Goal: Task Accomplishment & Management: Manage account settings

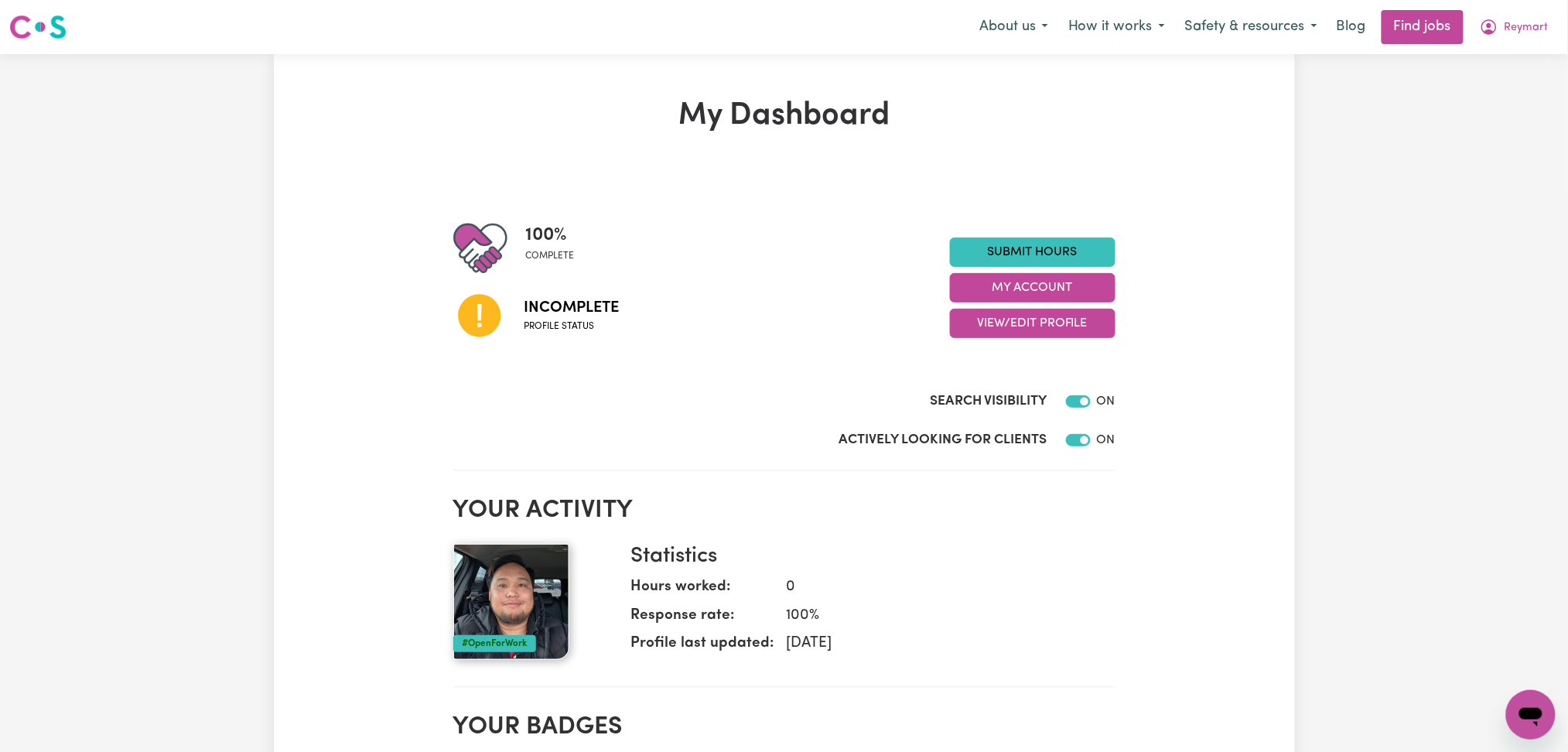
scroll to position [103, 0]
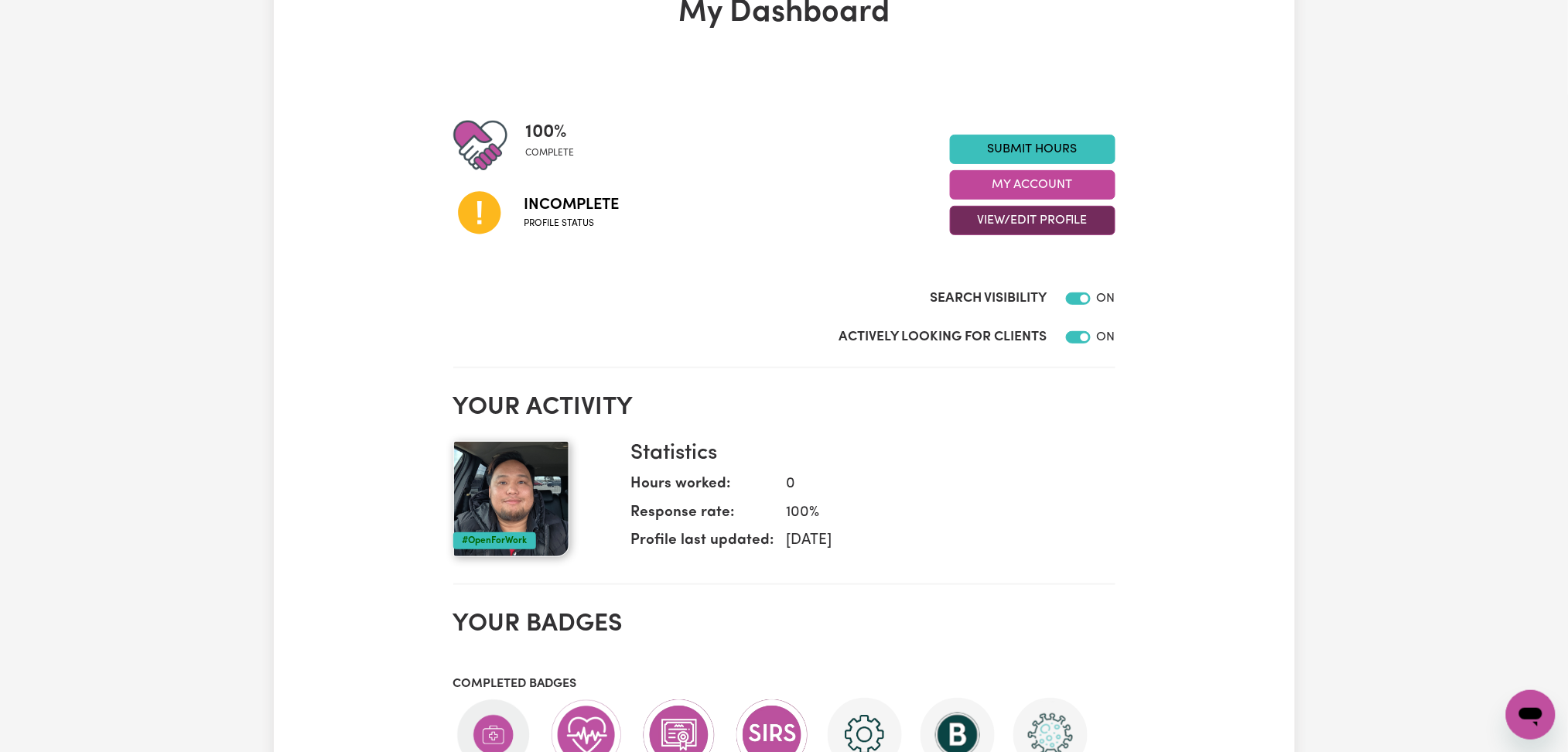
click at [978, 223] on button "View/Edit Profile" at bounding box center [1032, 220] width 165 height 30
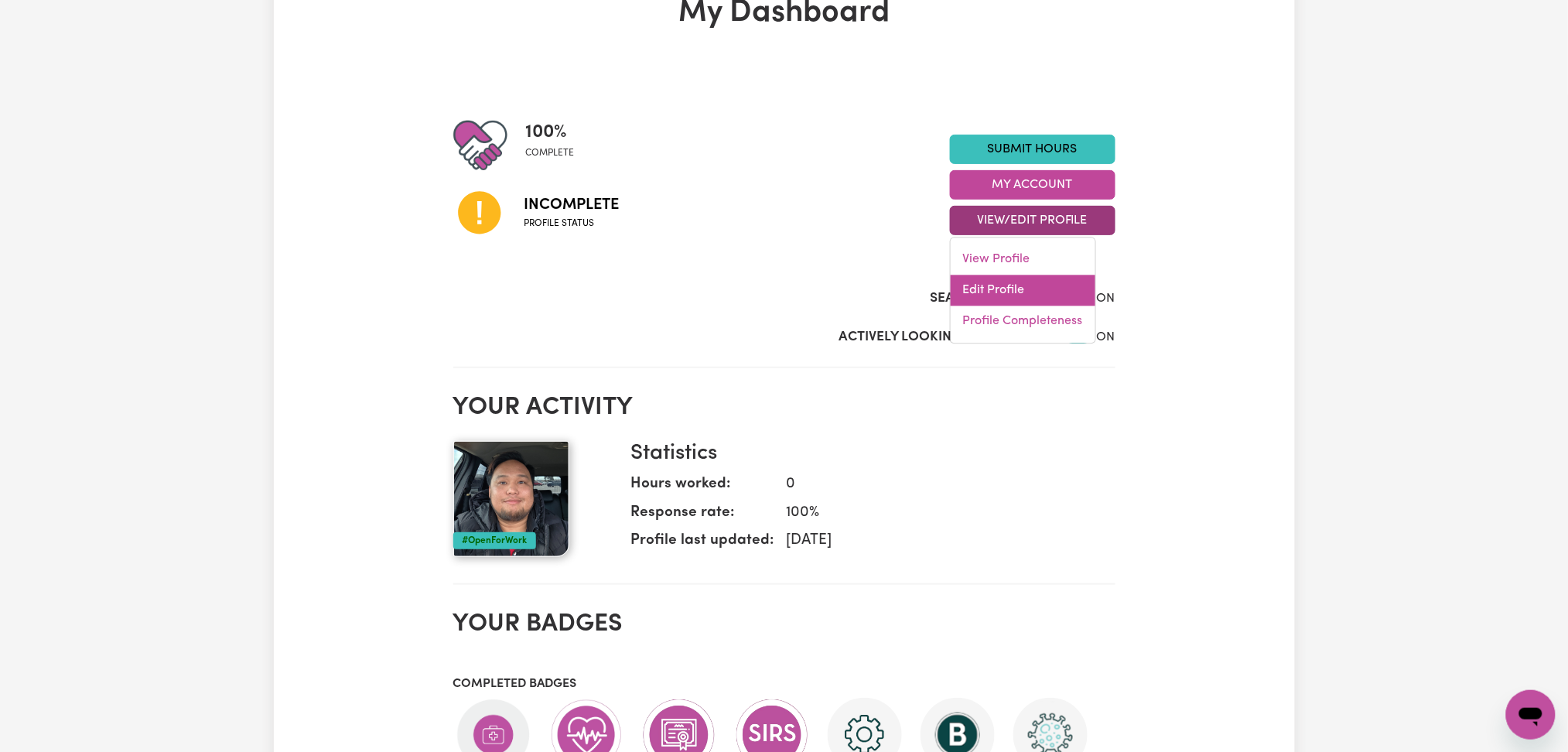
click at [976, 297] on link "Edit Profile" at bounding box center [1023, 291] width 145 height 31
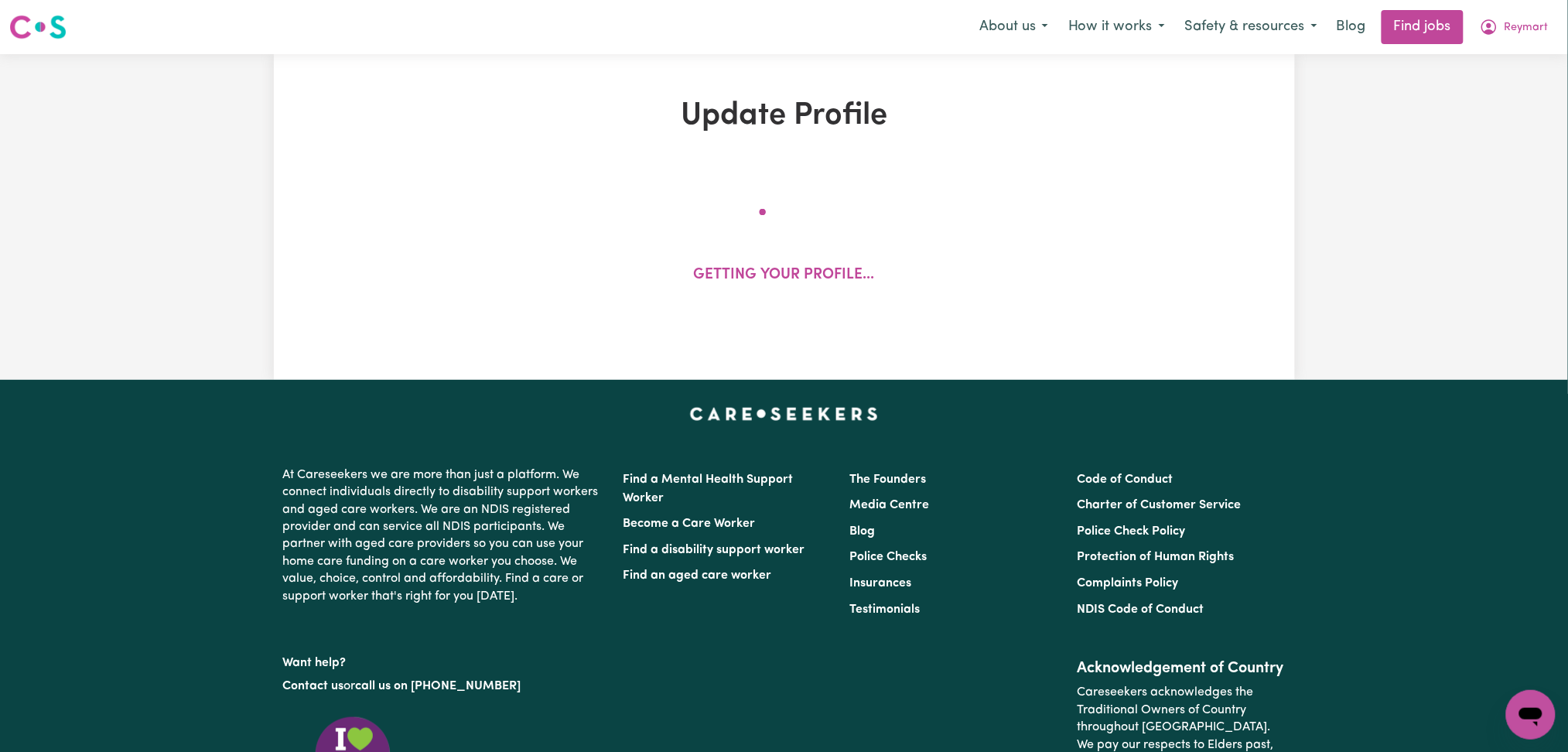
select select "Student Visa"
select select "Studying a healthcare related degree or qualification"
select select "40"
select select "60"
select select "80"
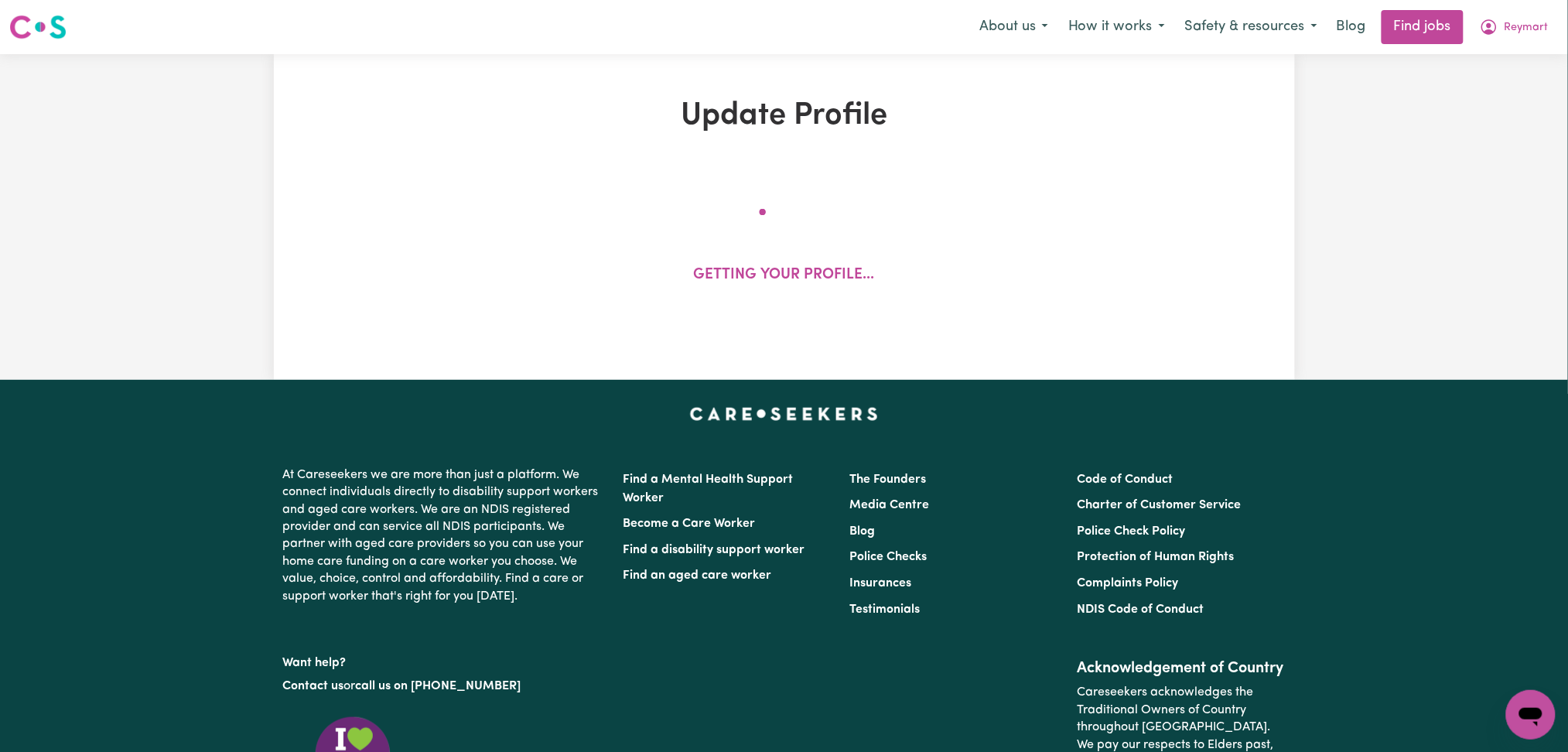
select select "80"
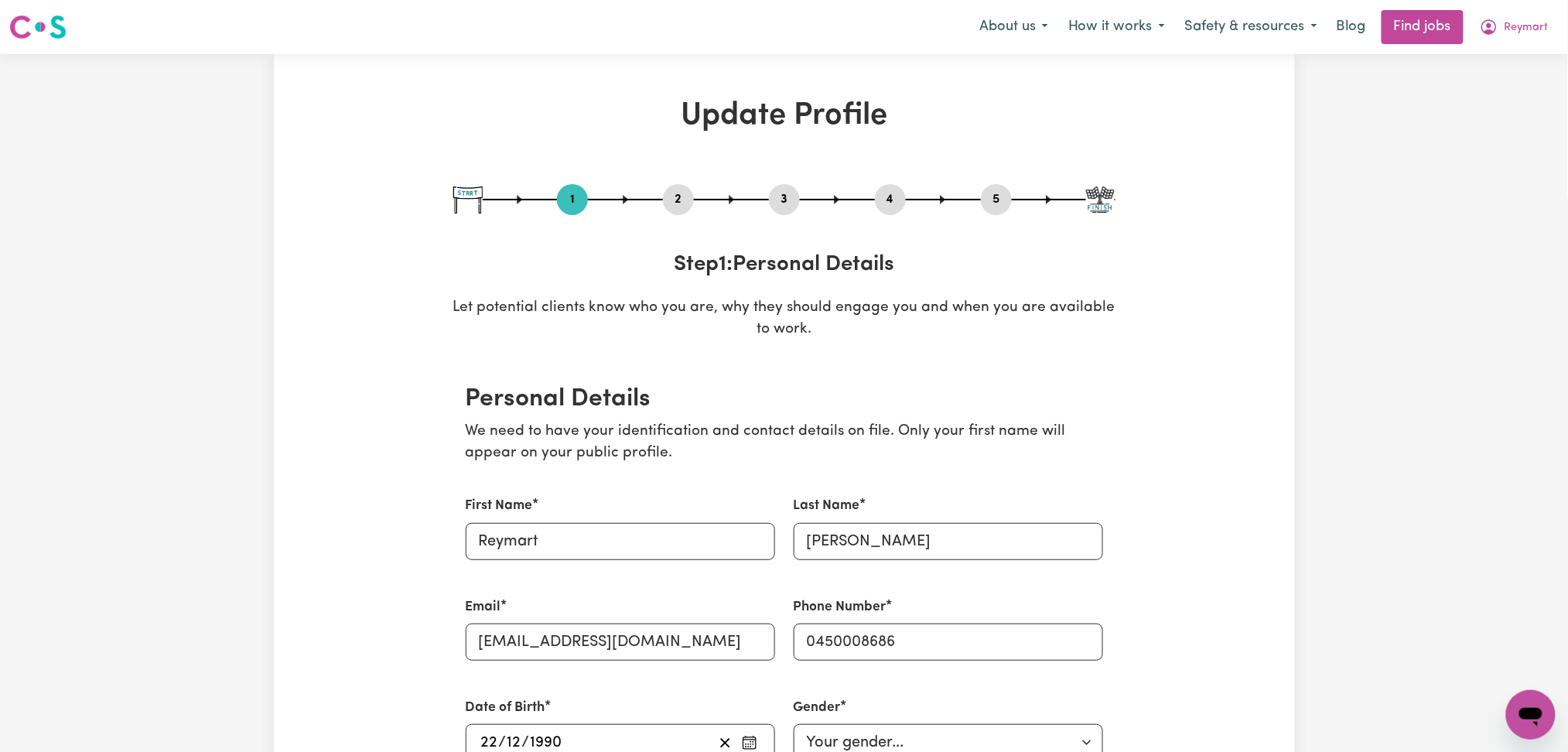
click at [687, 189] on button "2" at bounding box center [678, 199] width 31 height 20
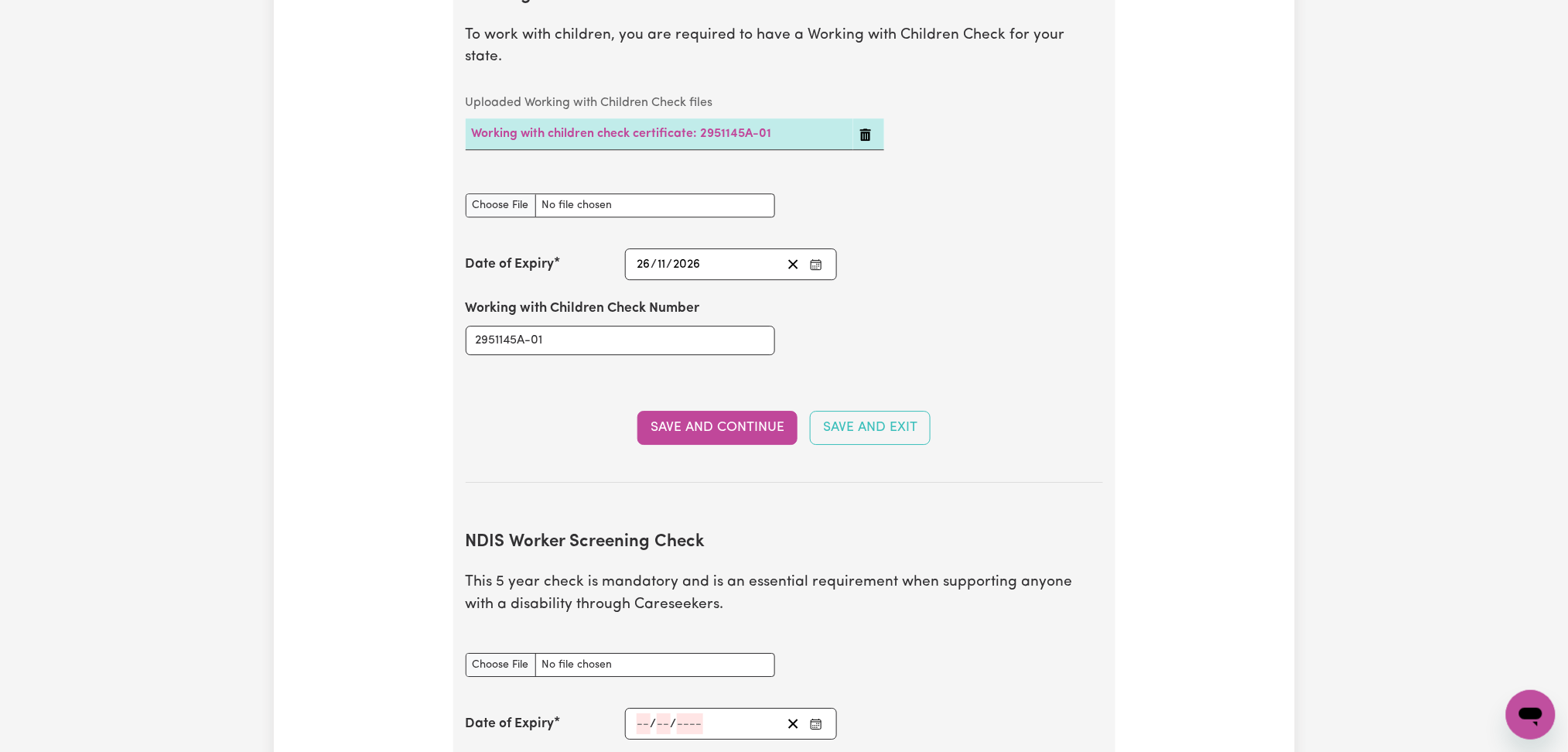
scroll to position [1960, 0]
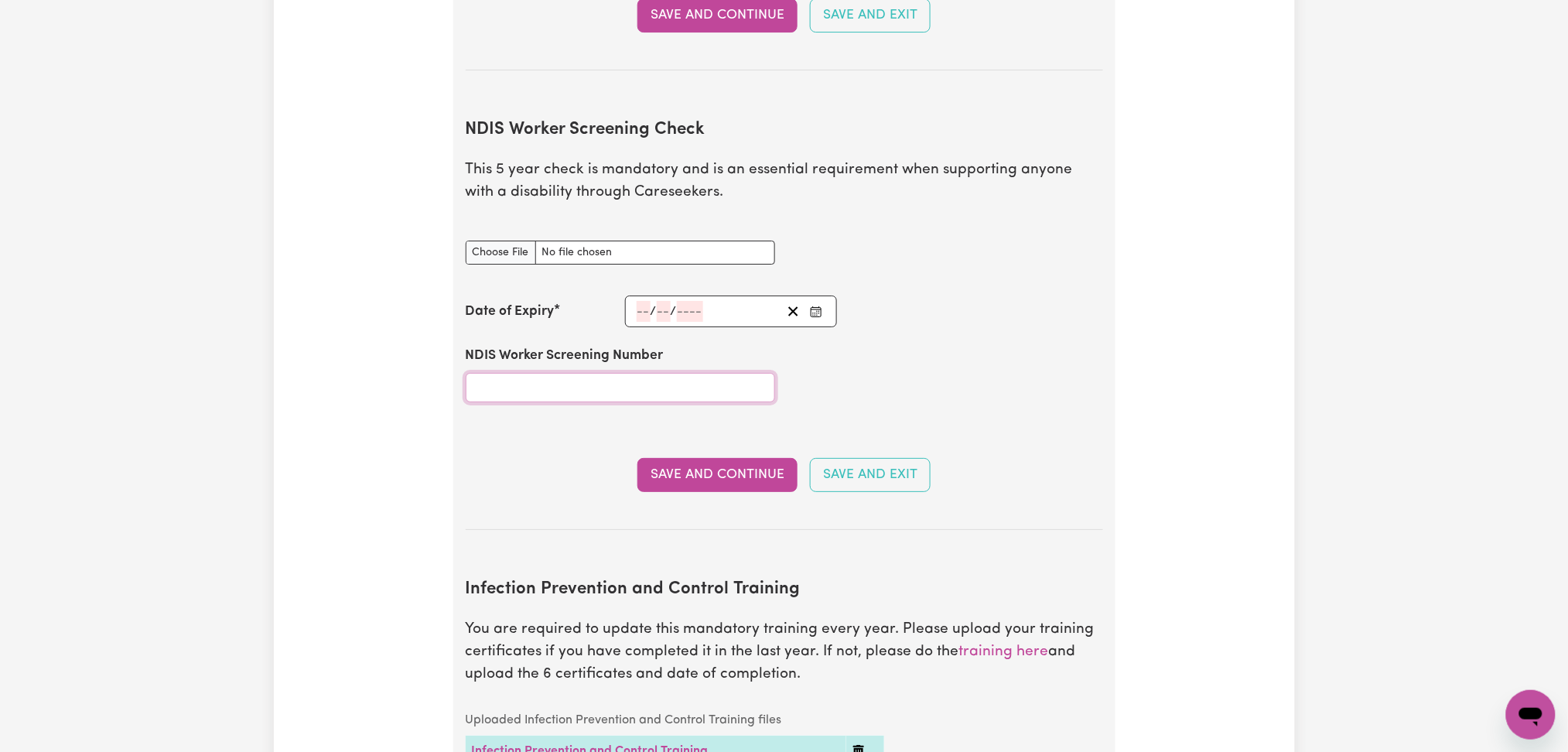
click at [570, 373] on input "NDIS Worker Screening Number" at bounding box center [620, 387] width 310 height 30
paste input "78811840"
type input "78811840"
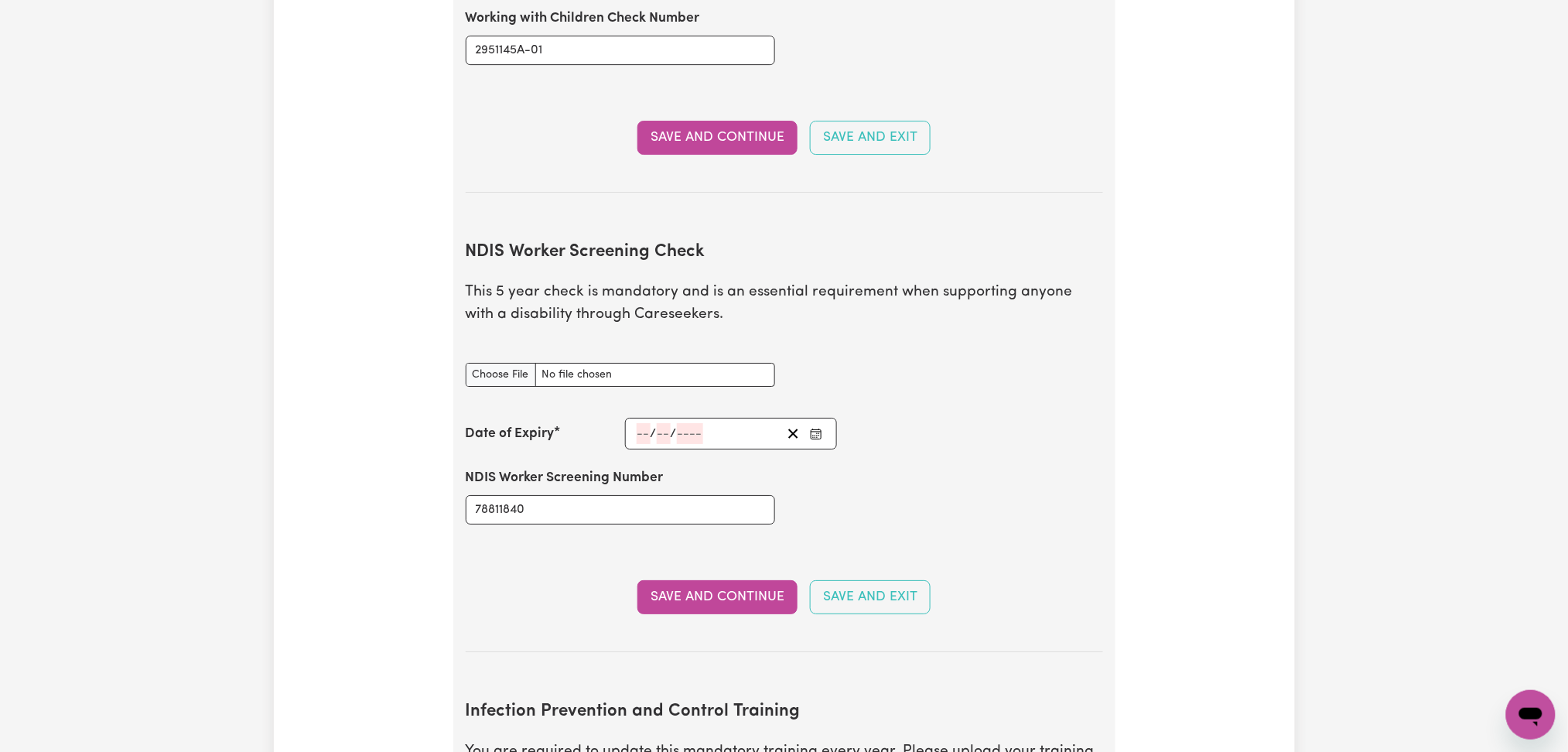
scroll to position [1862, 0]
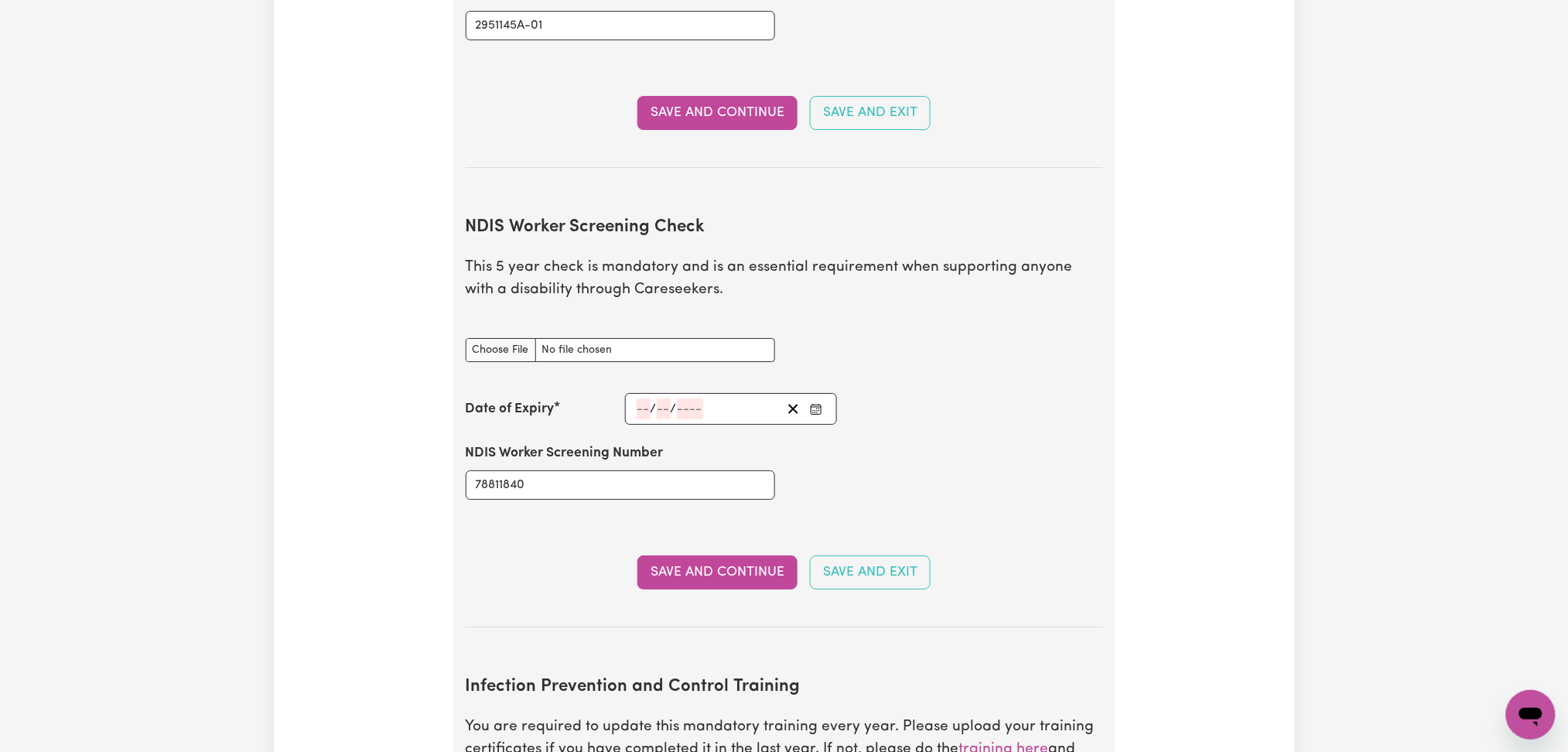
click at [812, 403] on icon "Enter the Date of Expiry of your NDIS Worker Screening Check" at bounding box center [817, 410] width 13 height 13
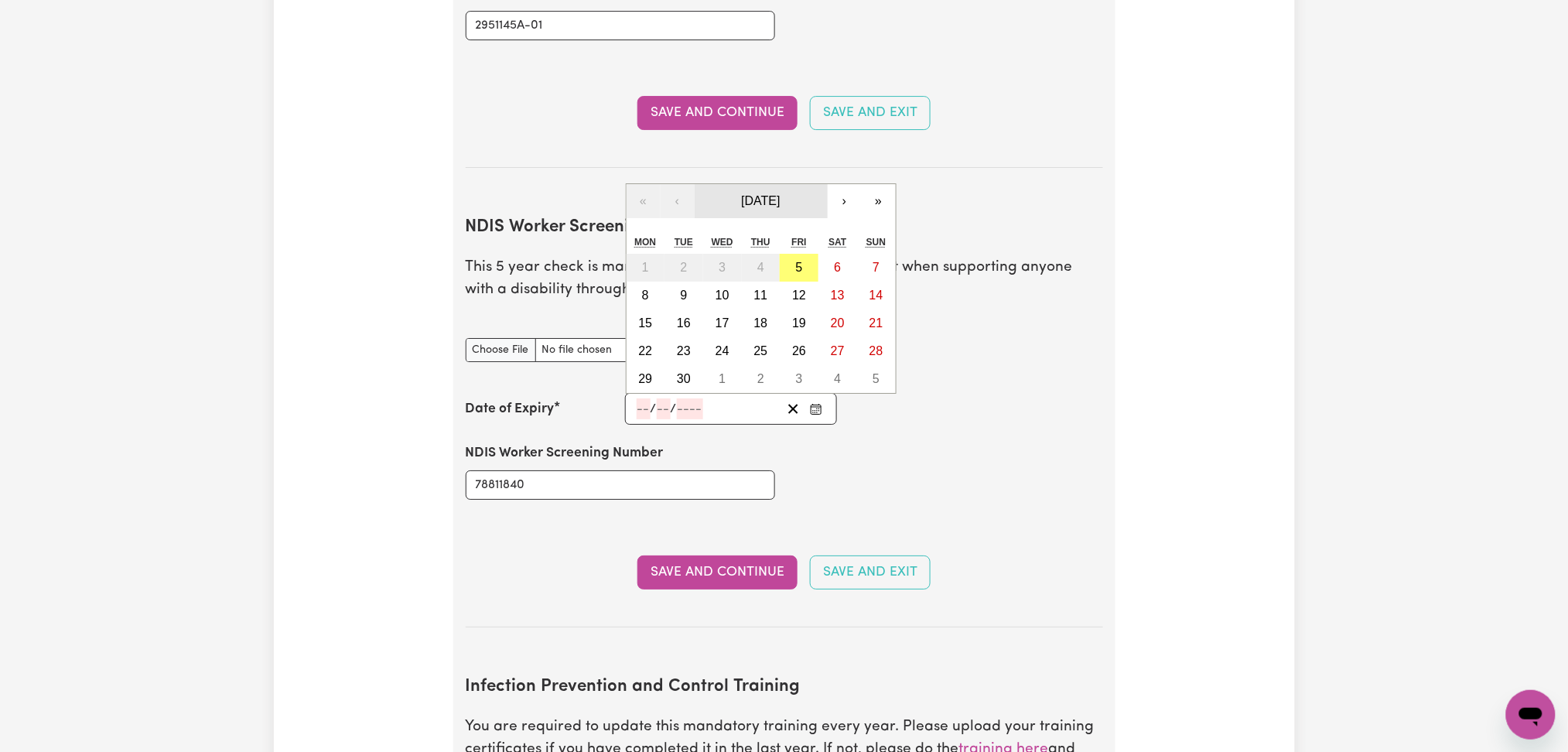
click at [777, 194] on span "September 2025" at bounding box center [760, 200] width 38 height 13
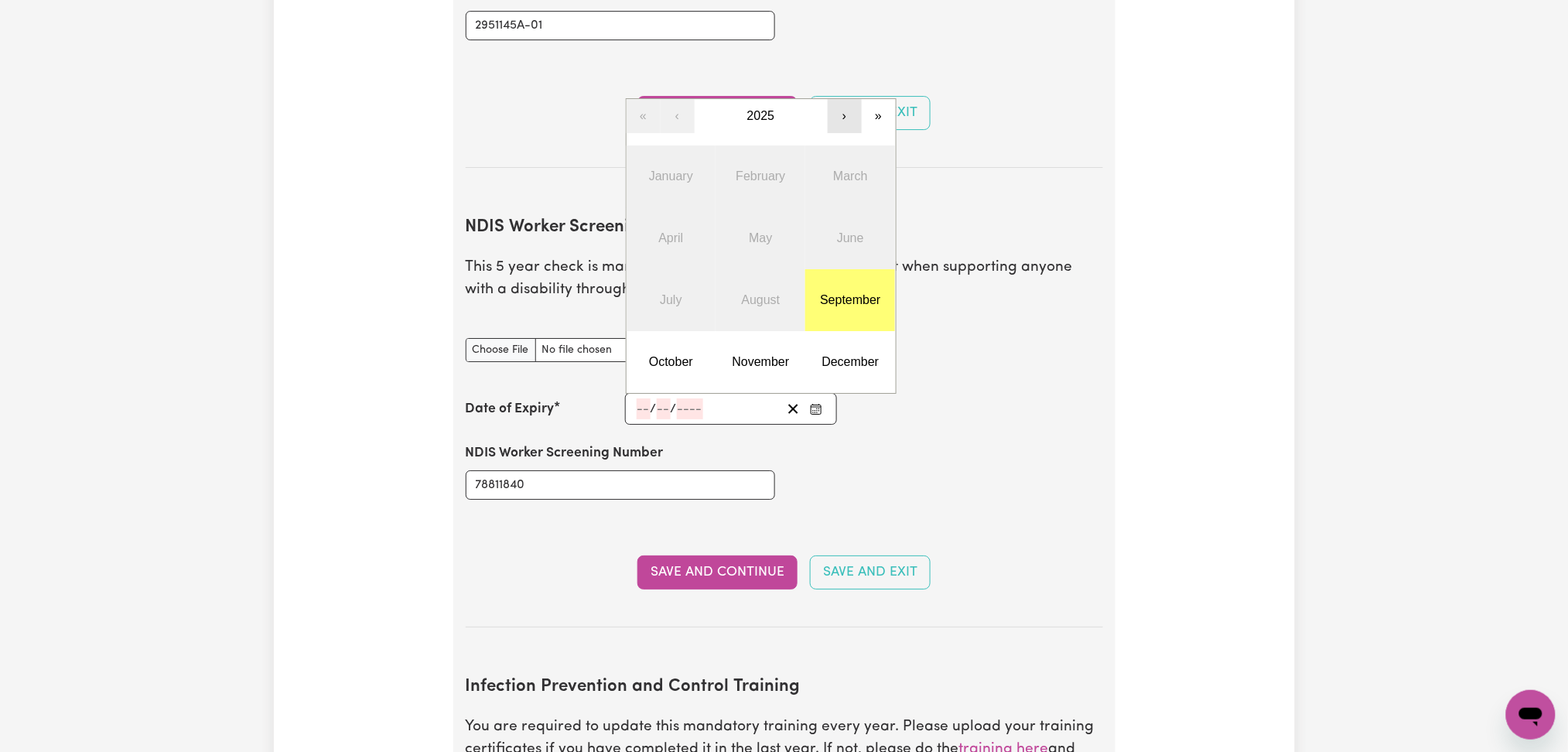
click at [844, 99] on button "›" at bounding box center [845, 116] width 34 height 34
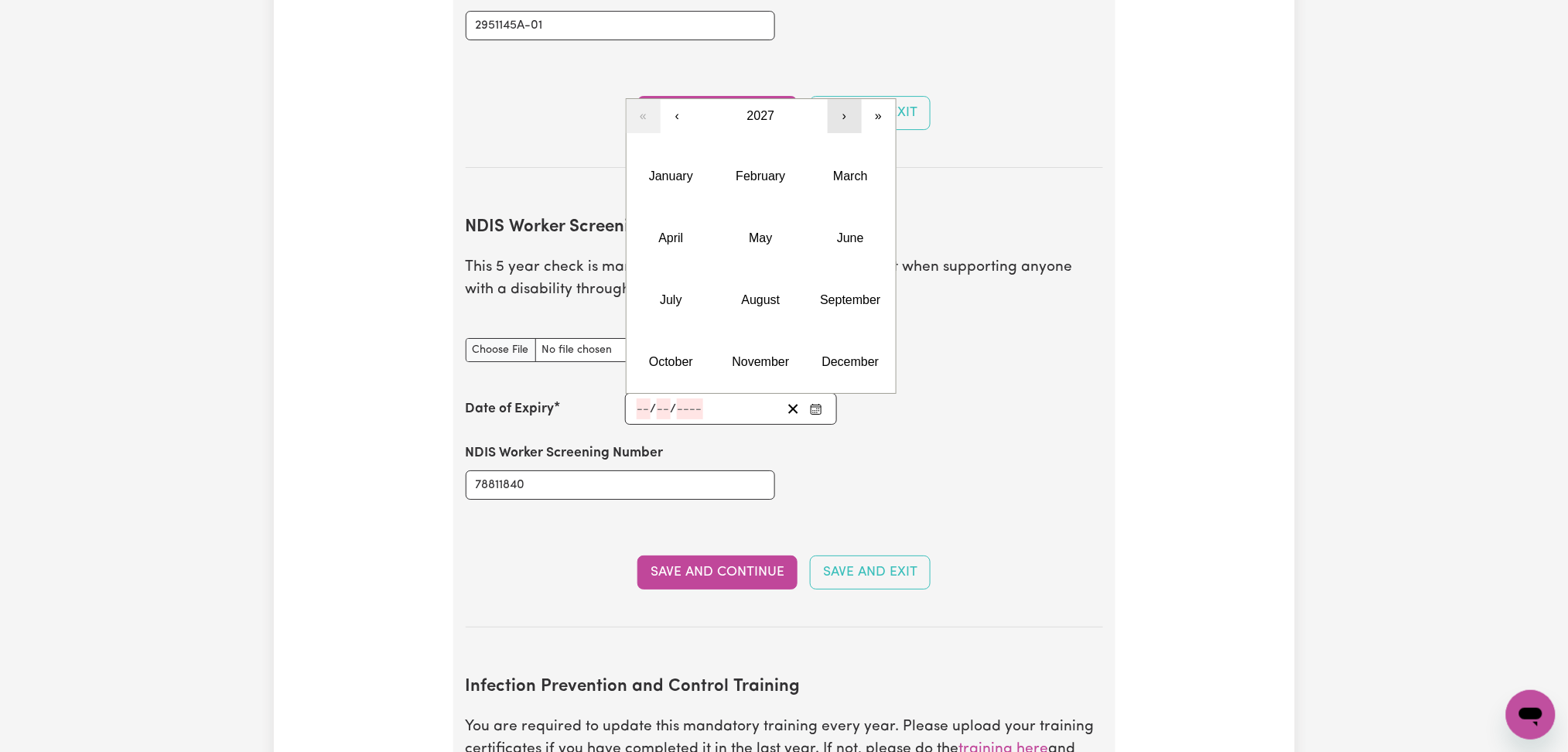
click at [844, 99] on button "›" at bounding box center [845, 116] width 34 height 34
click at [853, 293] on abbr "September" at bounding box center [850, 299] width 61 height 13
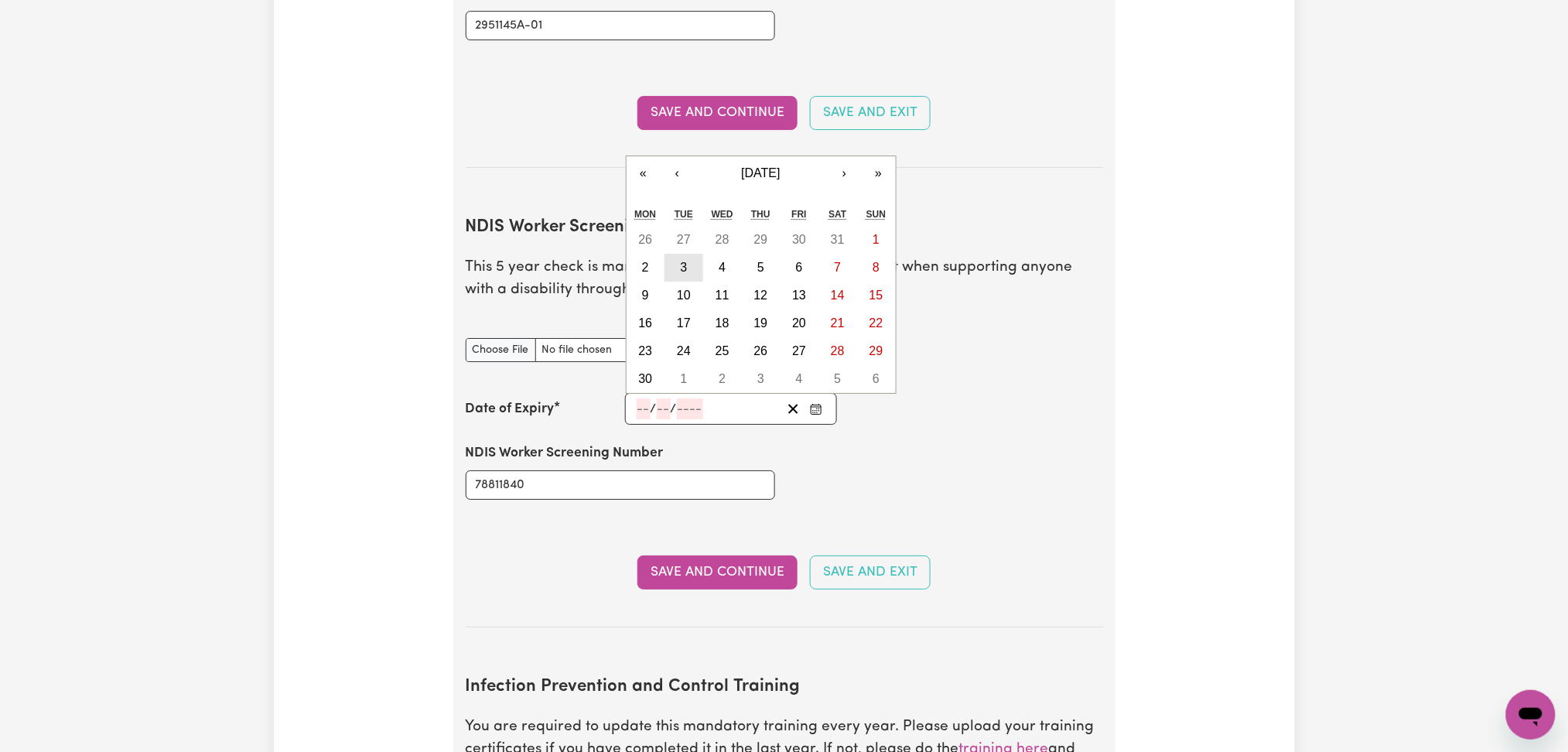
click at [684, 261] on abbr "3" at bounding box center [684, 267] width 7 height 13
type input "2030-09-03"
type input "3"
type input "9"
type input "2030"
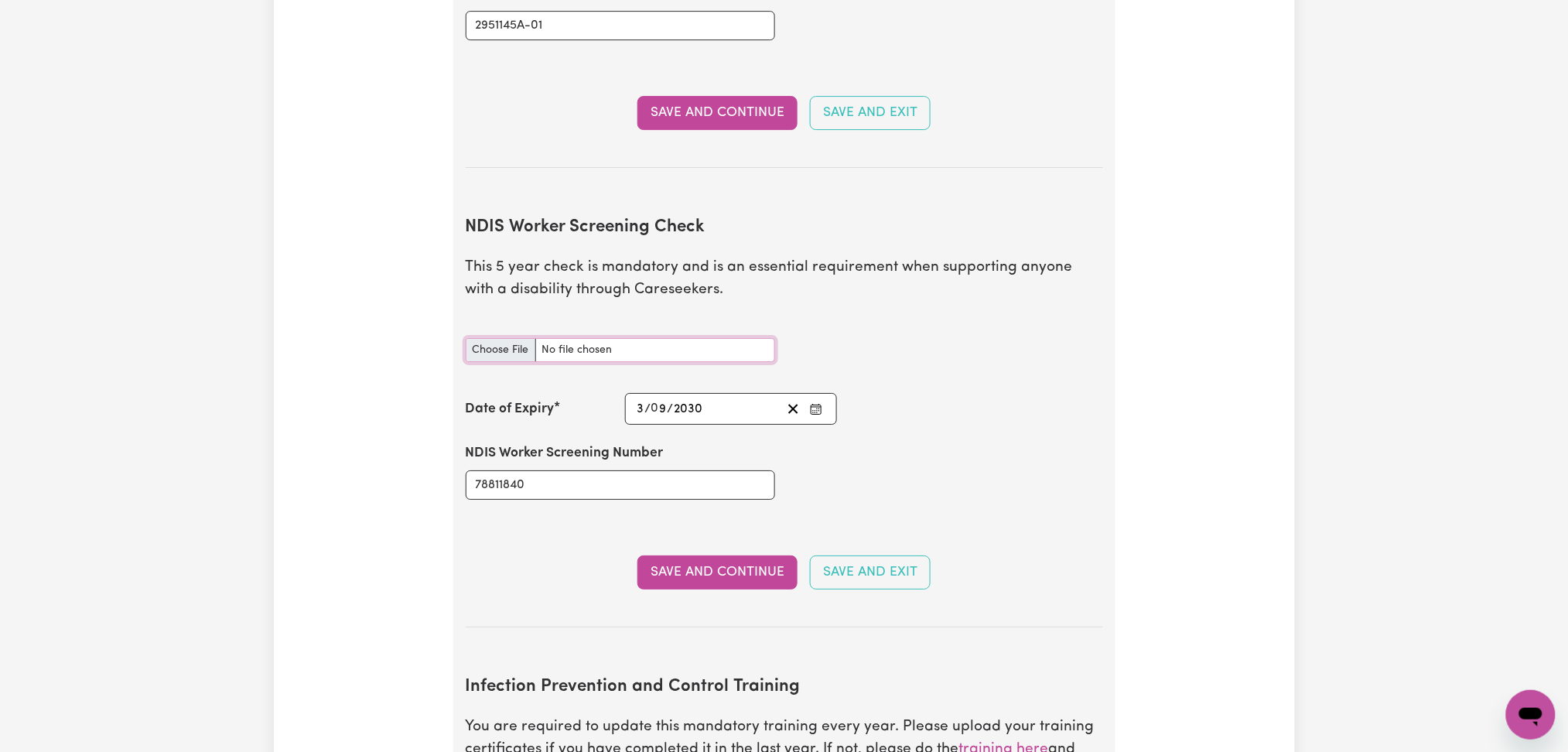
click at [497, 338] on input "NDIS Worker Screening Check document" at bounding box center [620, 350] width 310 height 24
type input "C:\fakepath\Reymart Bernardo NDIS 78811840 - 03092030.jpg"
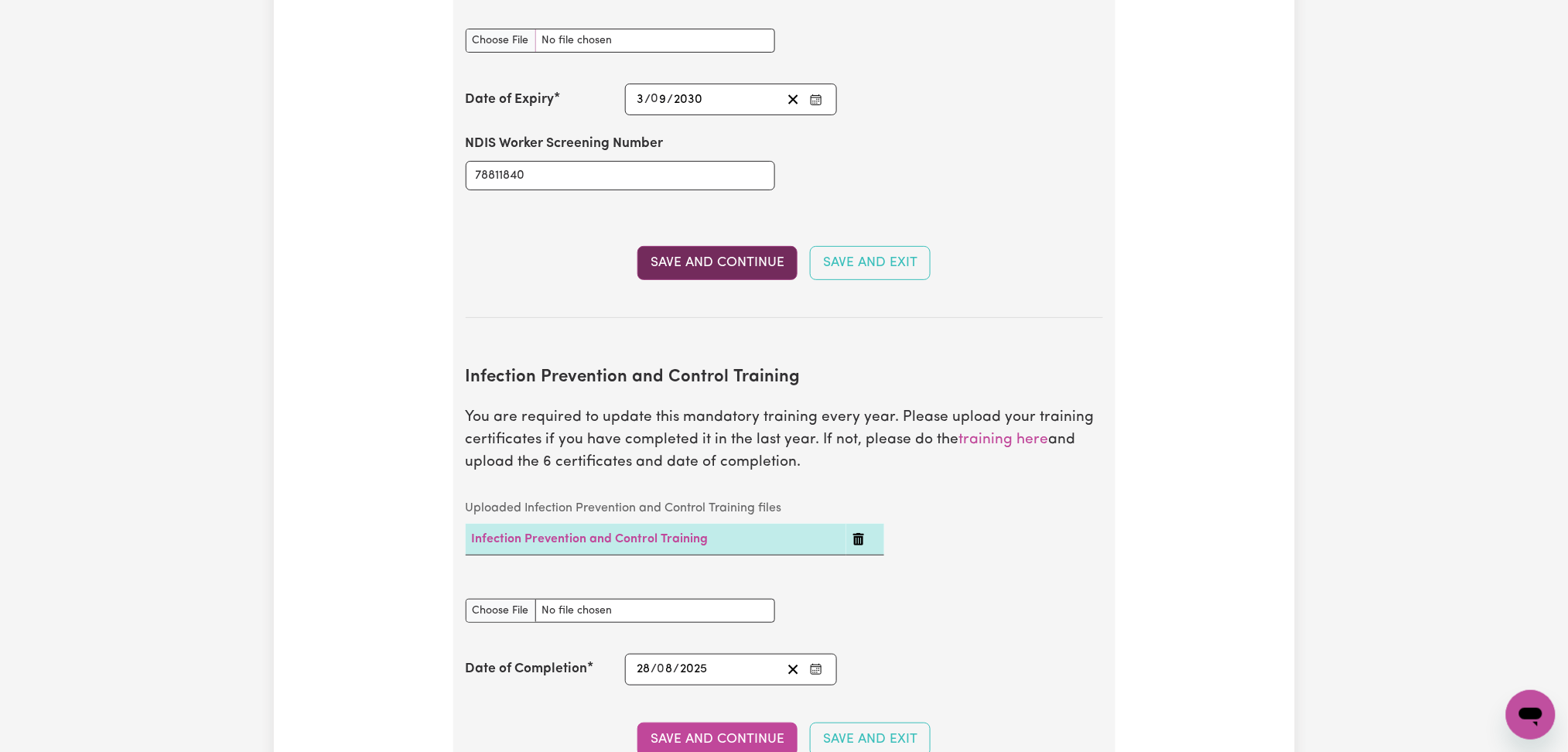
drag, startPoint x: 695, startPoint y: 246, endPoint x: 498, endPoint y: 287, distance: 201.2
click at [695, 246] on button "Save and Continue" at bounding box center [717, 263] width 160 height 34
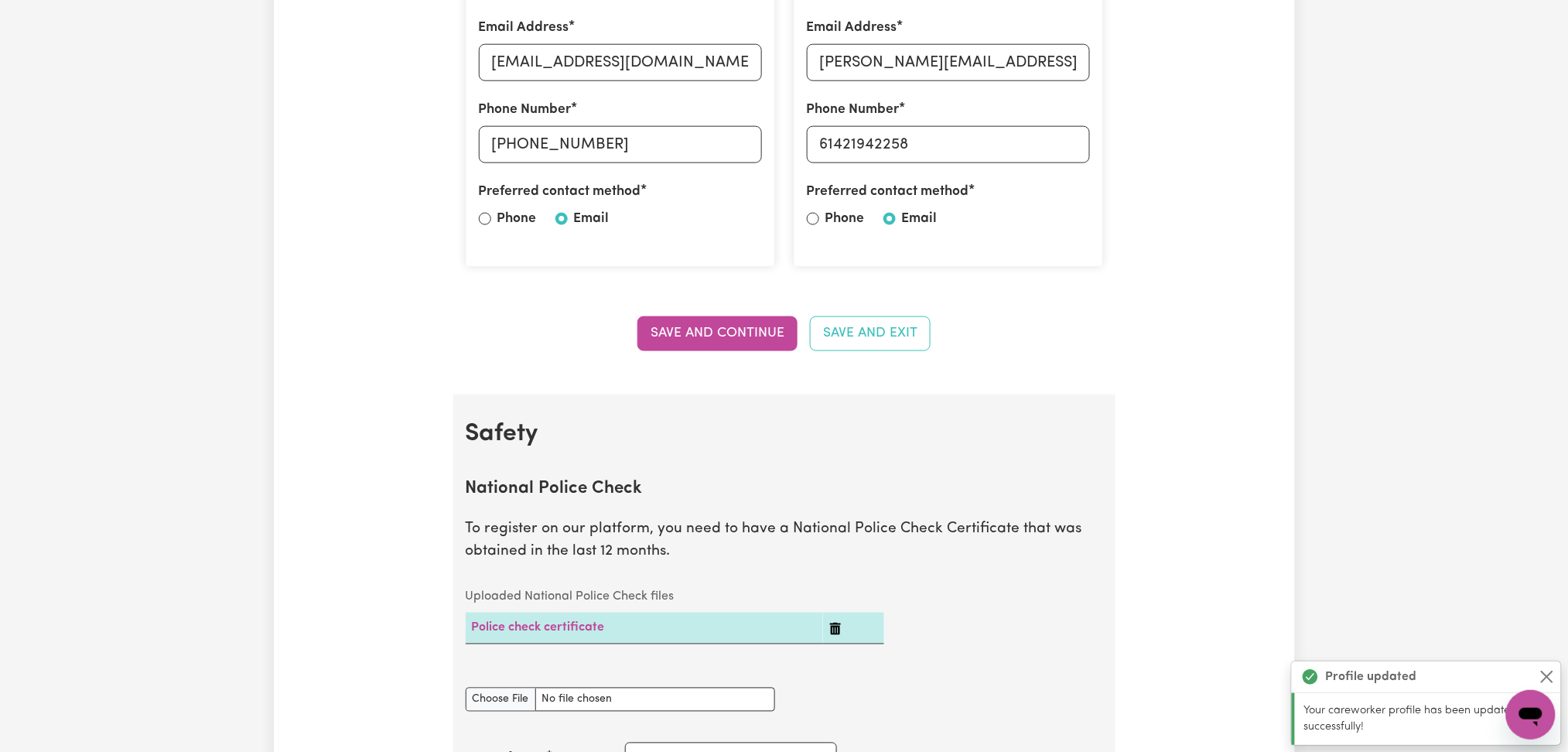
scroll to position [289, 0]
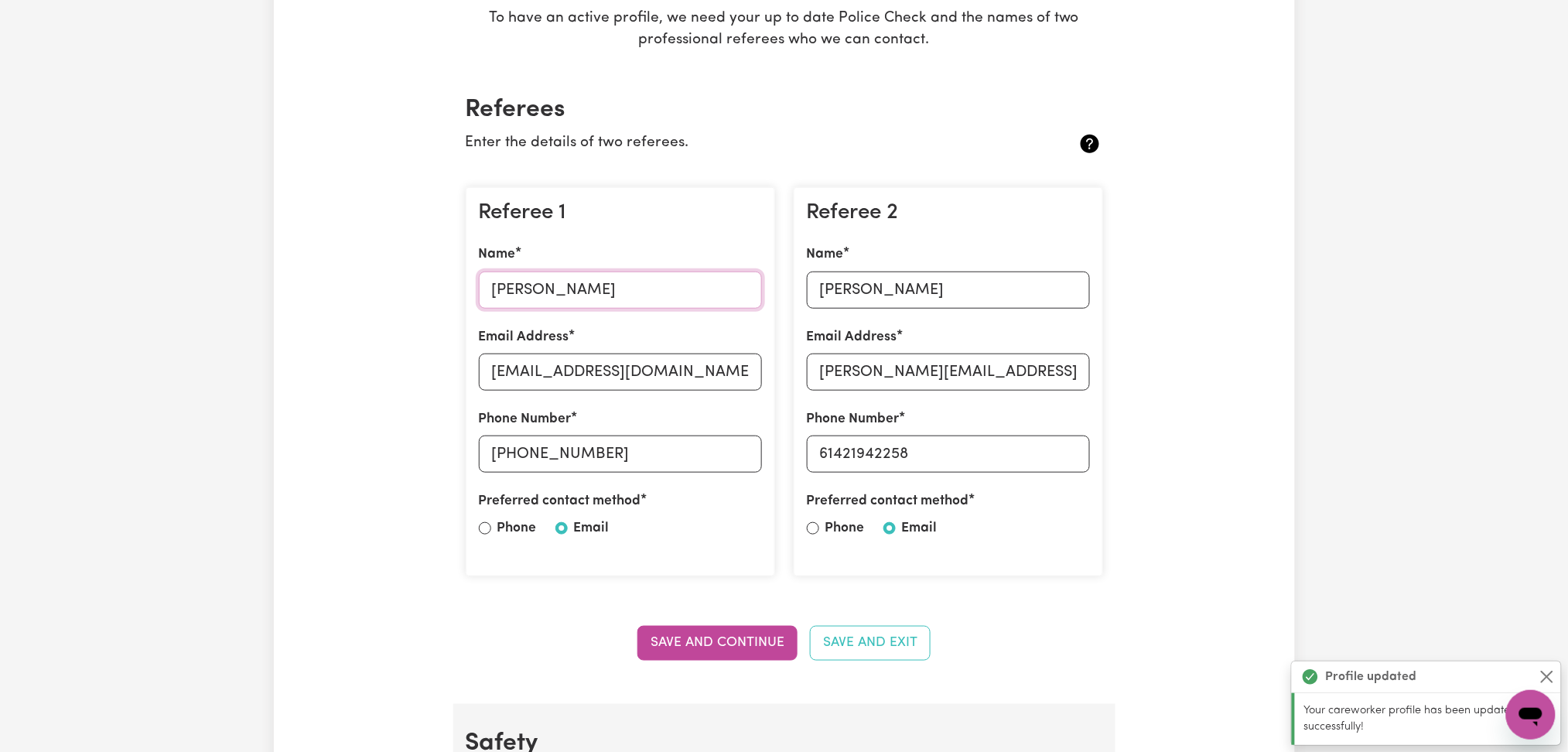
drag, startPoint x: 639, startPoint y: 288, endPoint x: 584, endPoint y: 288, distance: 55.0
click at [584, 288] on input "Tracy mae Bernardo" at bounding box center [620, 290] width 283 height 38
click at [518, 299] on input "Tracy mae Bernardo" at bounding box center [620, 290] width 283 height 38
paste input "Violet Phuong info@extraordinarysupport.com 405666696"
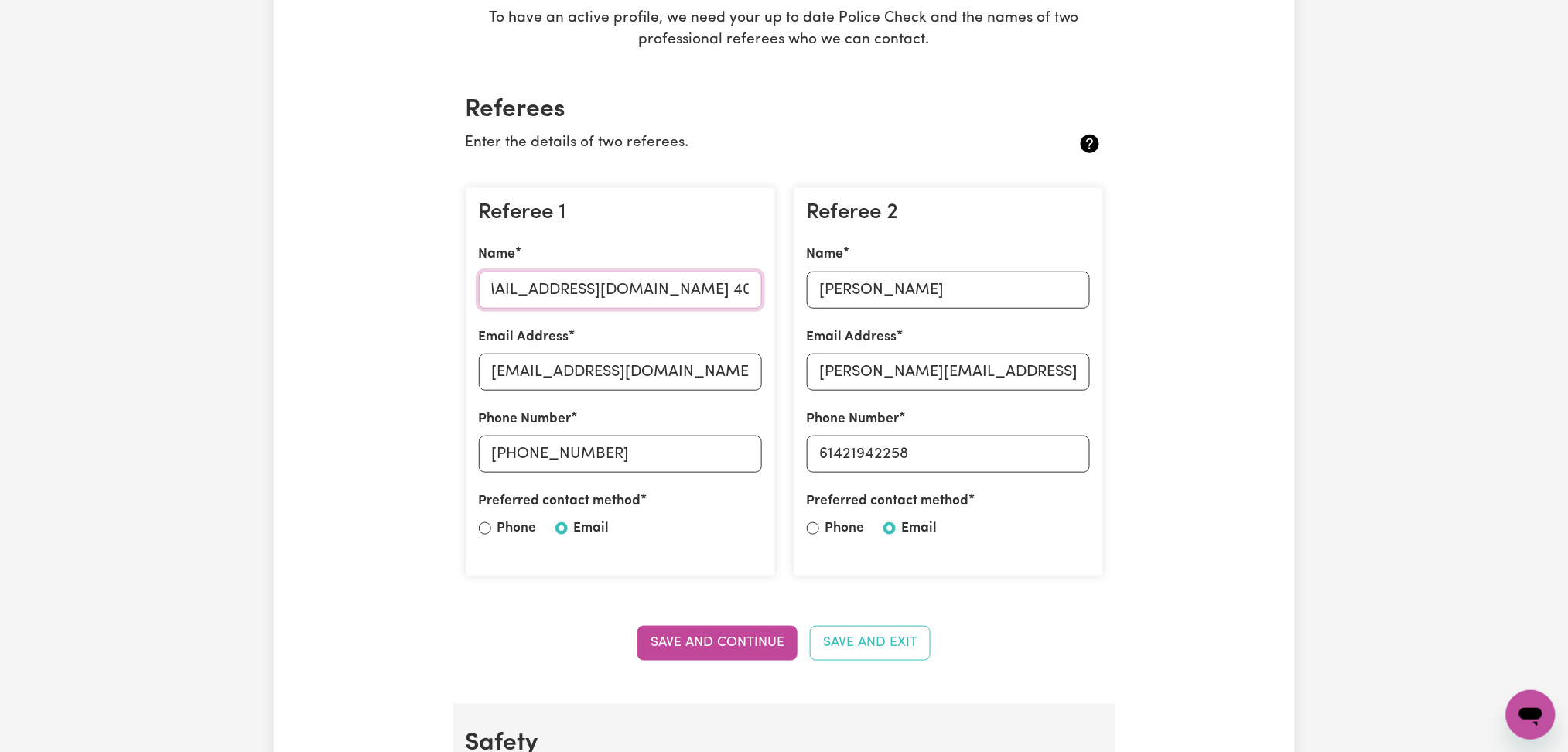
click at [699, 287] on input "Violet Phuong info@extraordinarysupport.com 405666696" at bounding box center [620, 290] width 283 height 38
type input "Violet Phuong info@extraordinarysupport.com"
click at [529, 450] on input "+61414995226" at bounding box center [620, 454] width 283 height 38
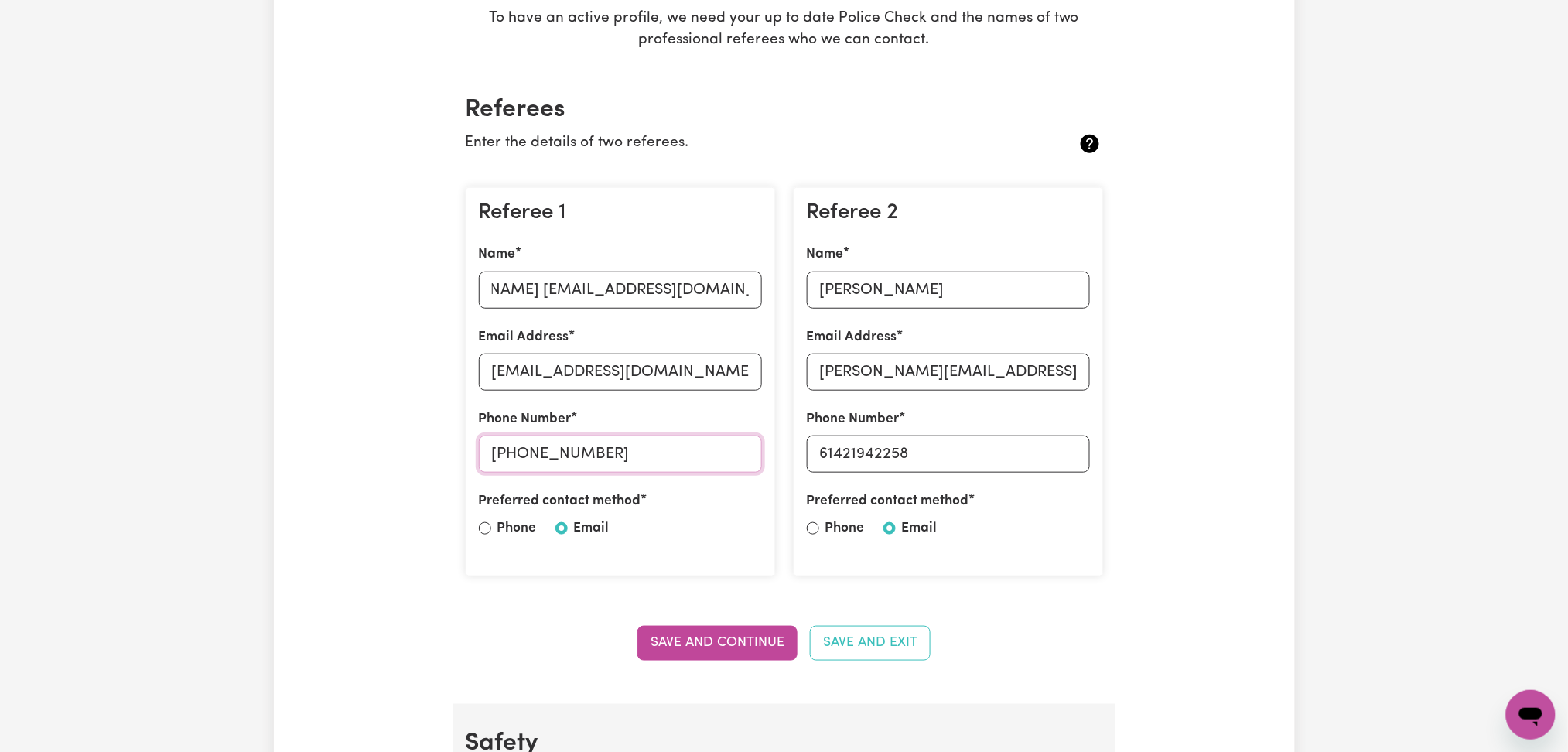
scroll to position [0, 0]
paste input "40566669"
type input "405666696"
drag, startPoint x: 592, startPoint y: 283, endPoint x: 861, endPoint y: 282, distance: 269.0
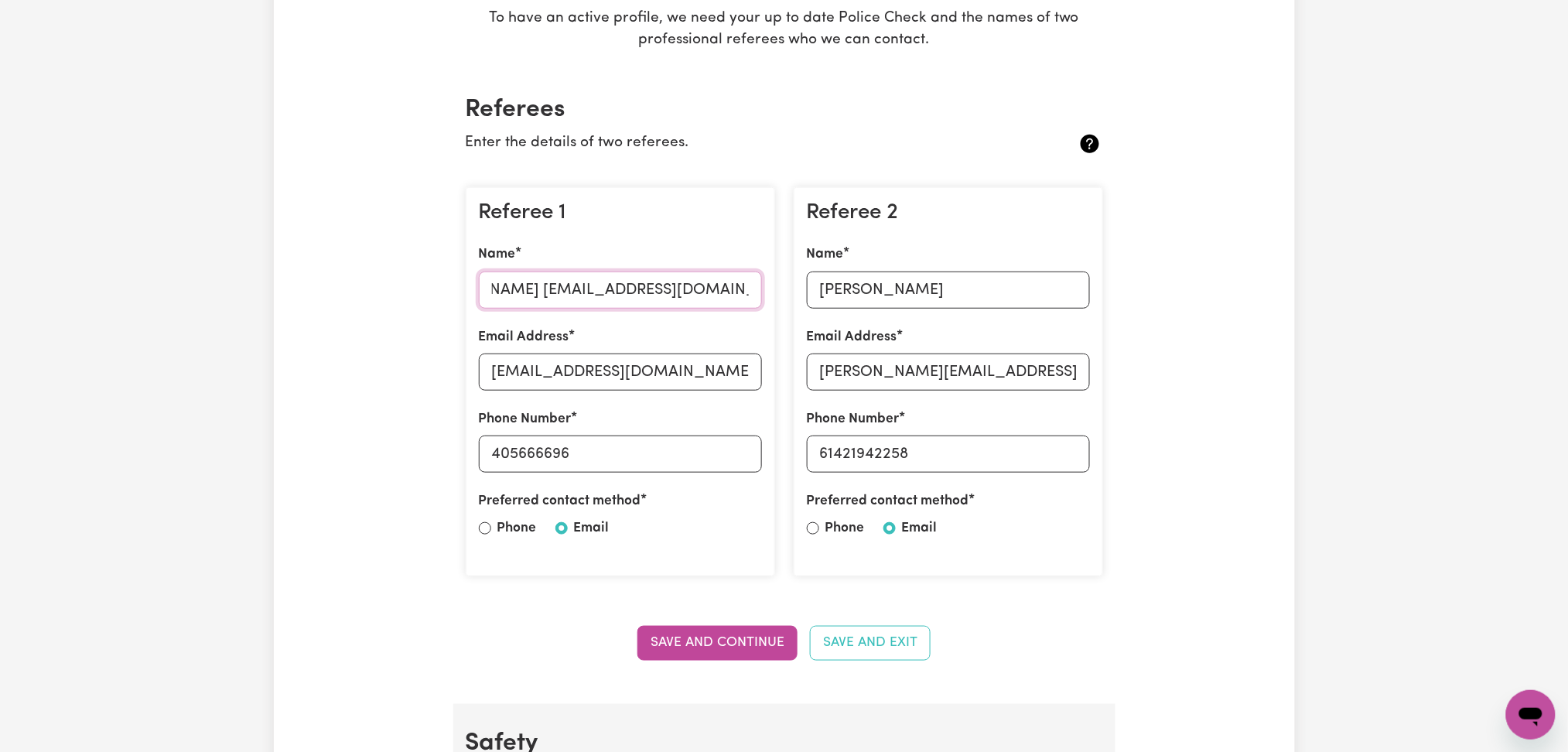
click at [861, 282] on div "Referee 1 Name Violet Phuong info@extraordinarysupport.com Email Address tracym…" at bounding box center [785, 382] width 656 height 414
type input "Violet Phuong"
click at [589, 381] on input "tracymae.nicolas@gmail.com" at bounding box center [620, 372] width 283 height 38
paste input "info@extraordinarysupport"
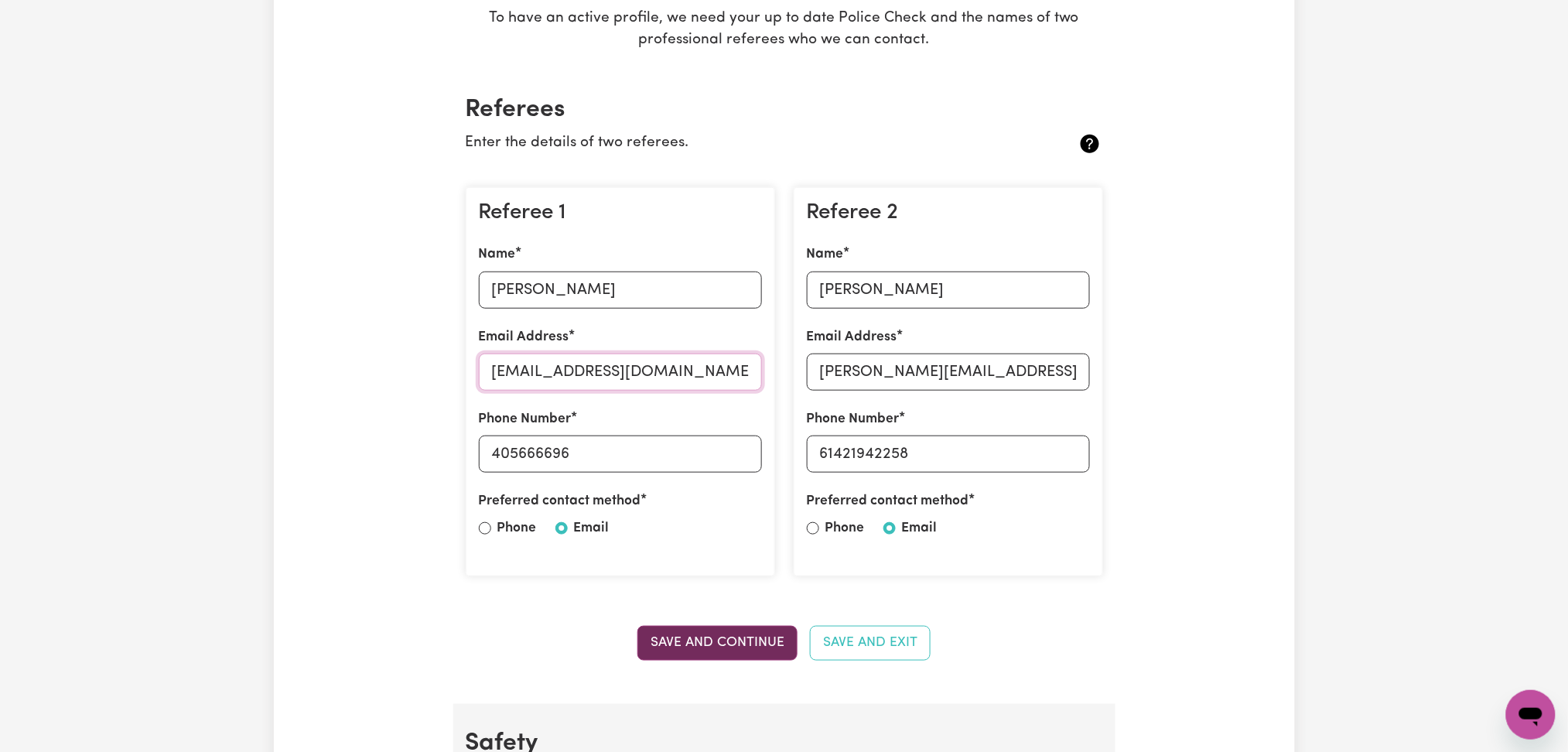
type input "info@extraordinarysupport.com"
click at [693, 627] on button "Save and Continue" at bounding box center [717, 643] width 160 height 34
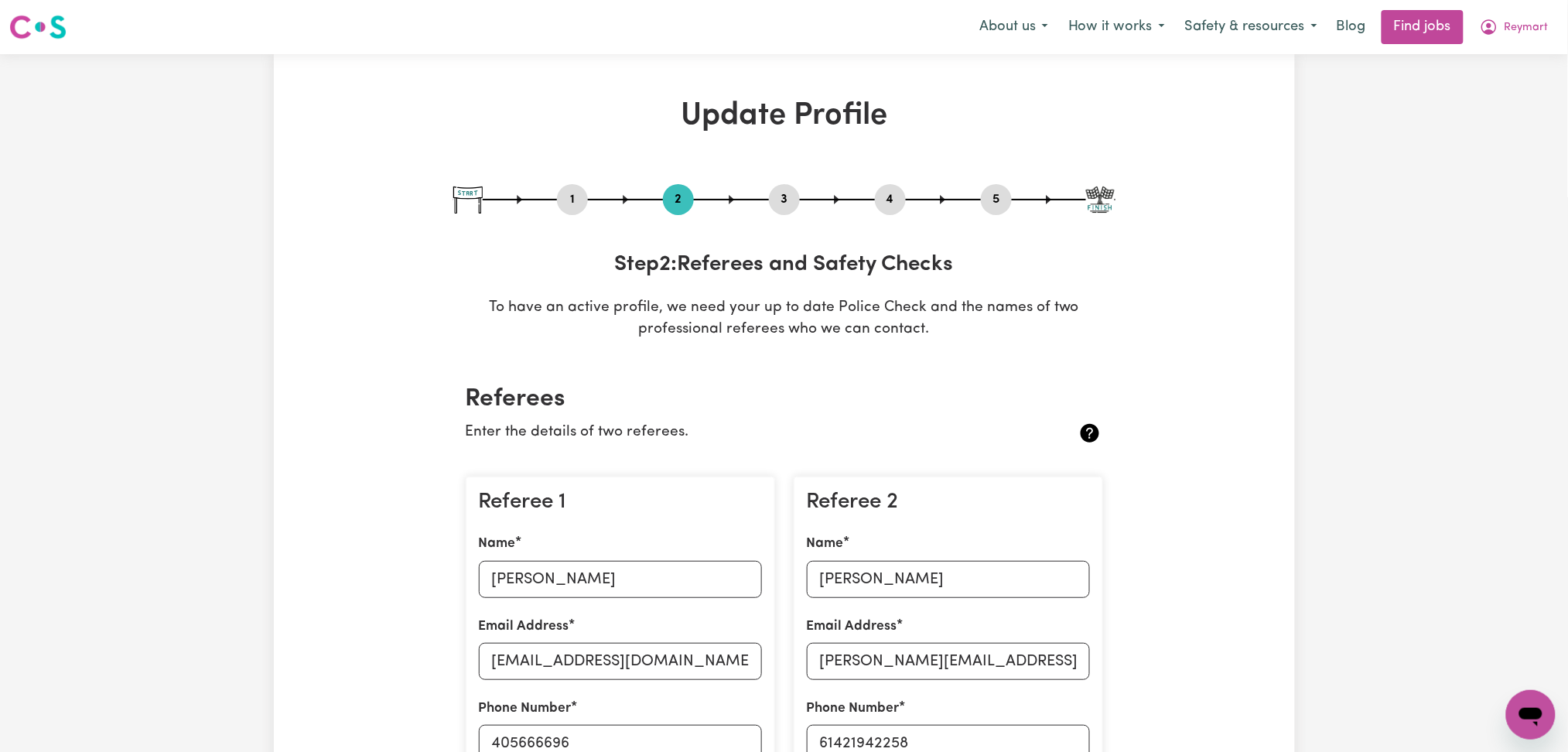
click at [885, 202] on button "4" at bounding box center [890, 199] width 31 height 20
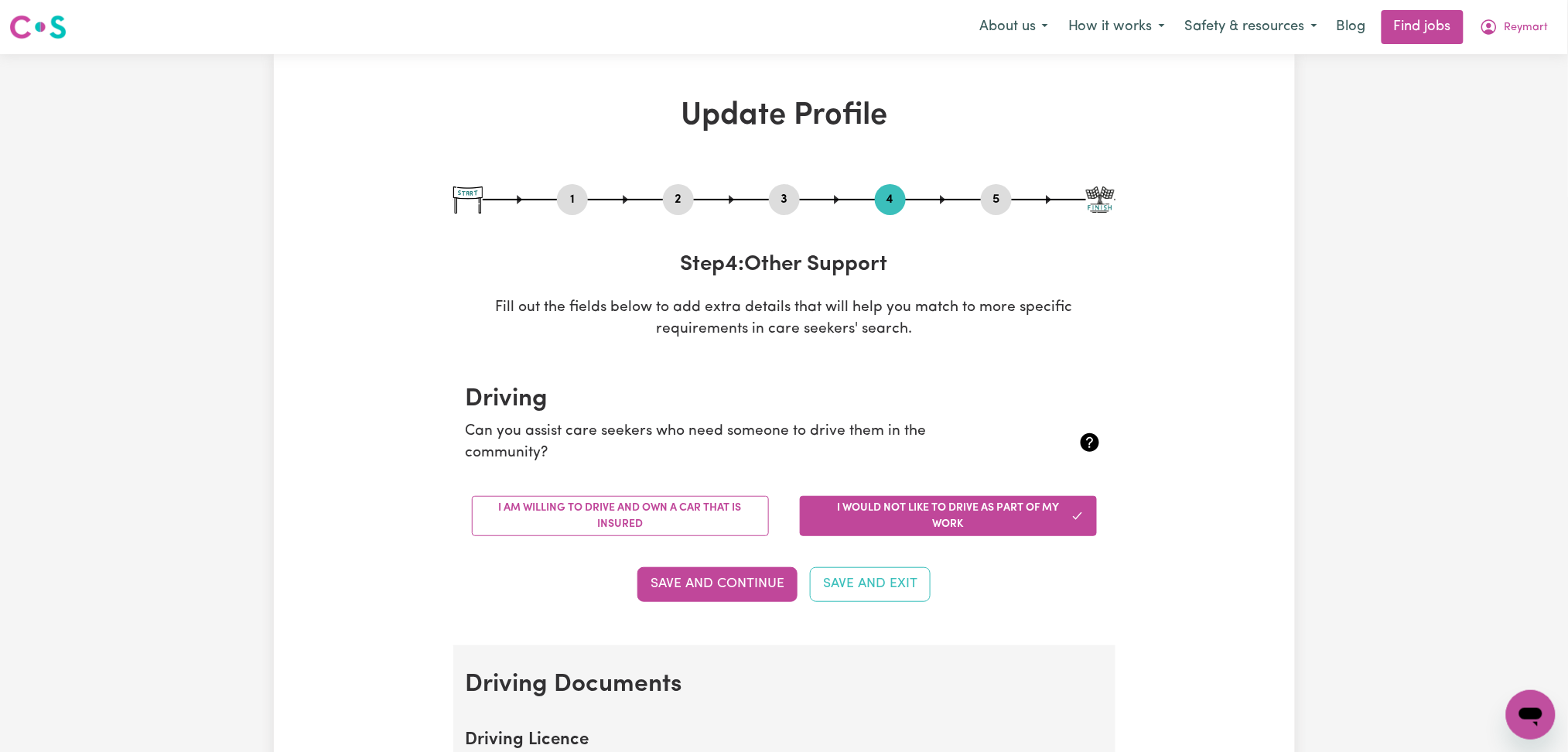
click at [790, 205] on button "3" at bounding box center [784, 199] width 31 height 20
select select "2023"
select select "Certificate III (Individual Support)"
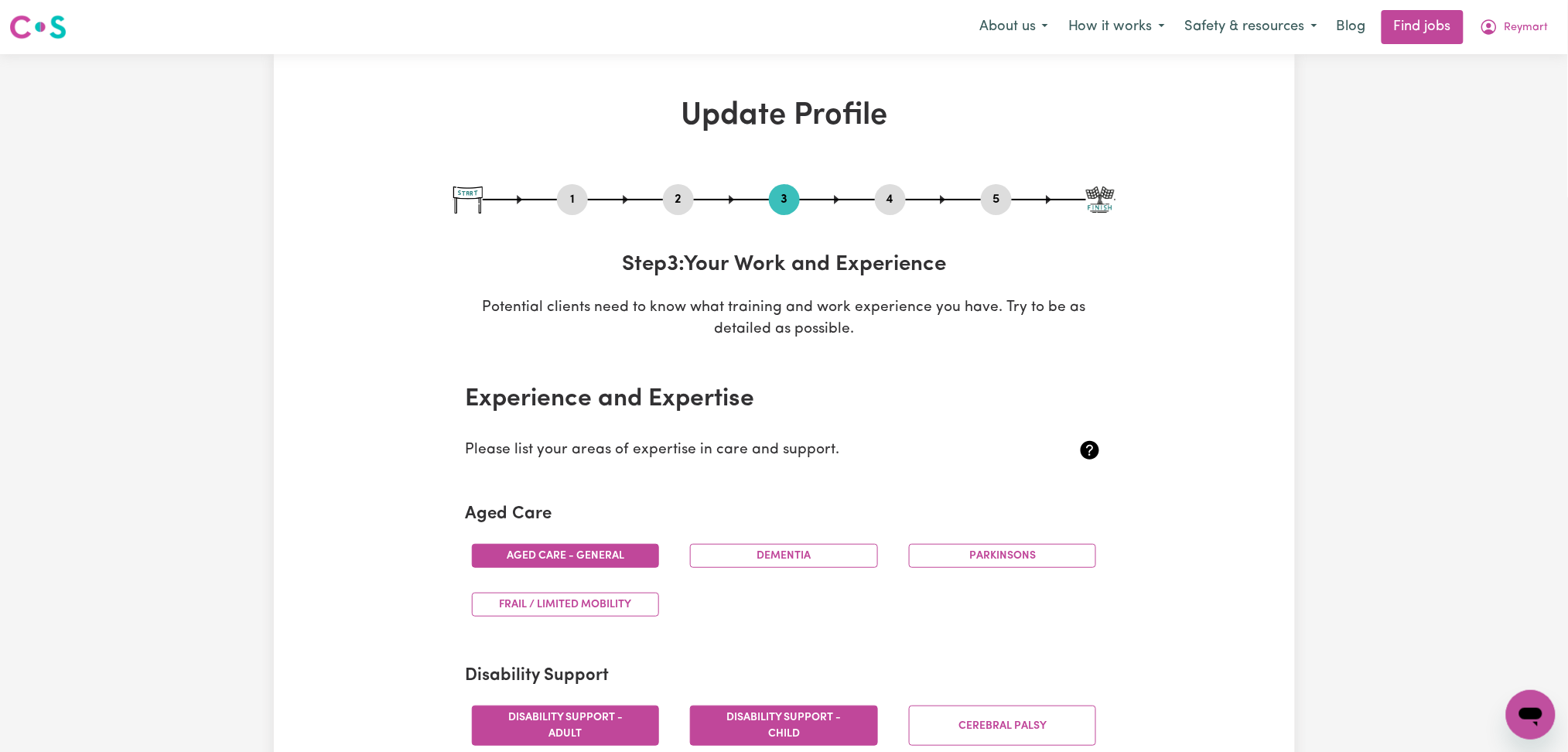
click at [894, 196] on button "4" at bounding box center [890, 199] width 31 height 20
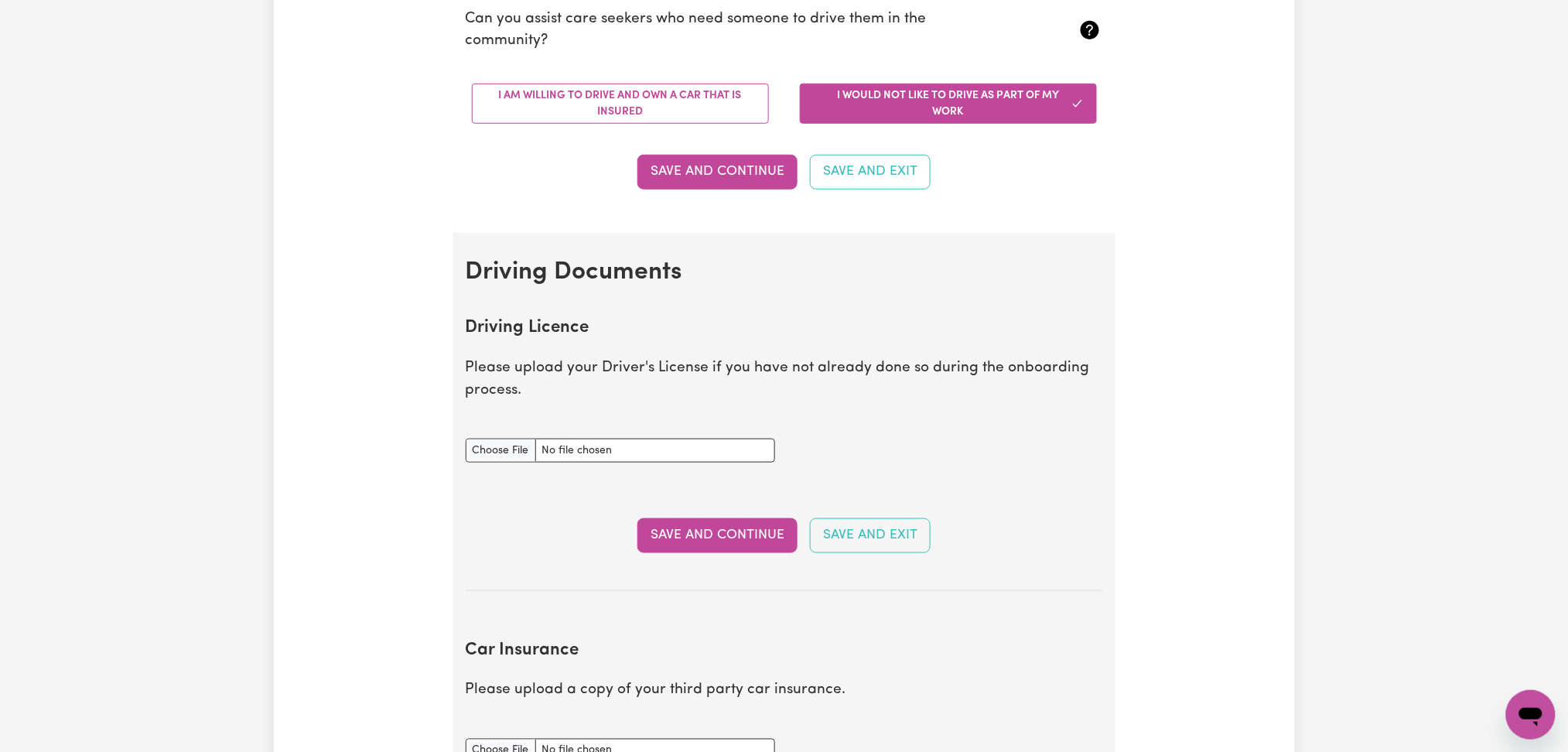
scroll to position [310, 0]
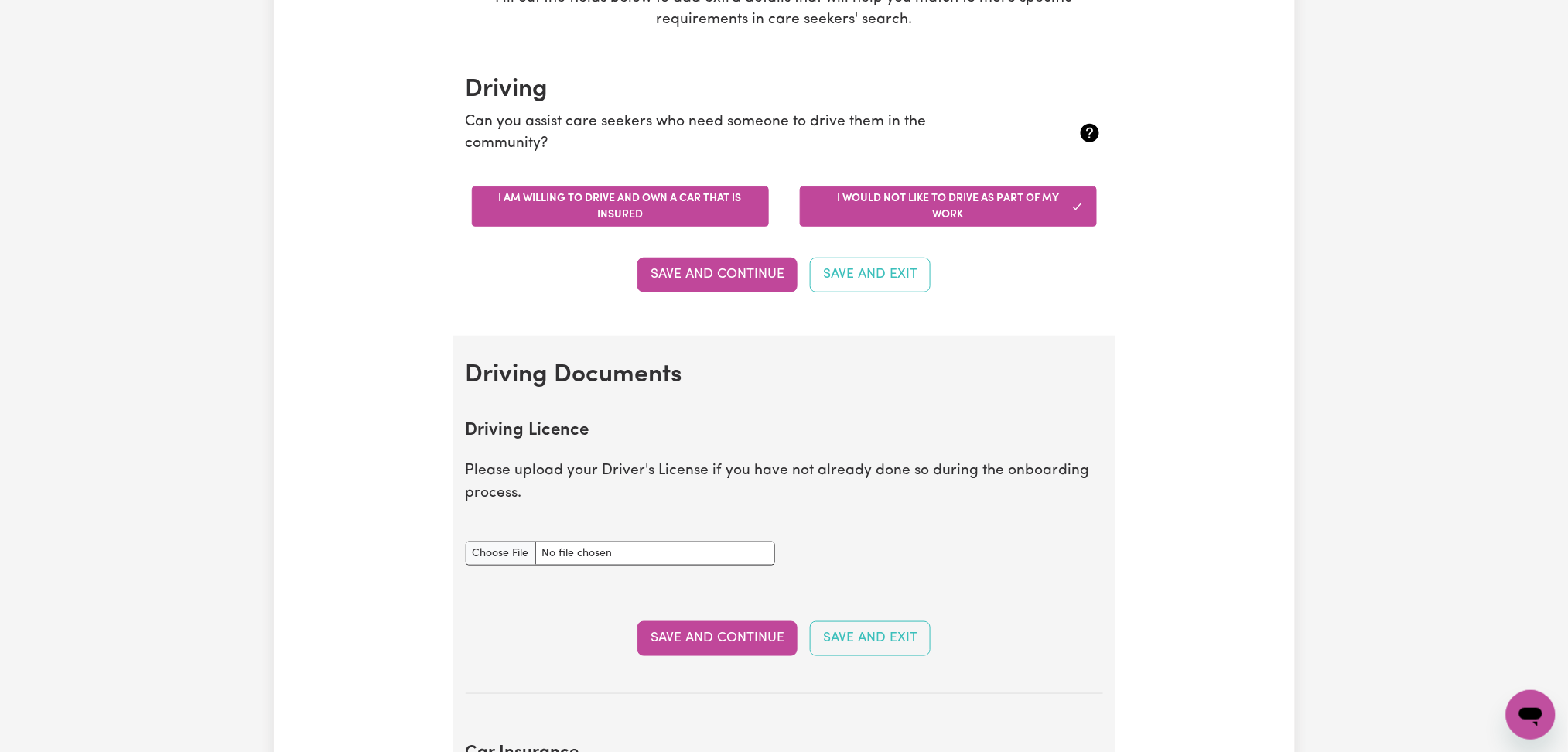
click at [636, 205] on button "I am willing to drive and own a car that is insured" at bounding box center [620, 207] width 297 height 40
click at [709, 266] on button "Save and Continue" at bounding box center [717, 275] width 160 height 34
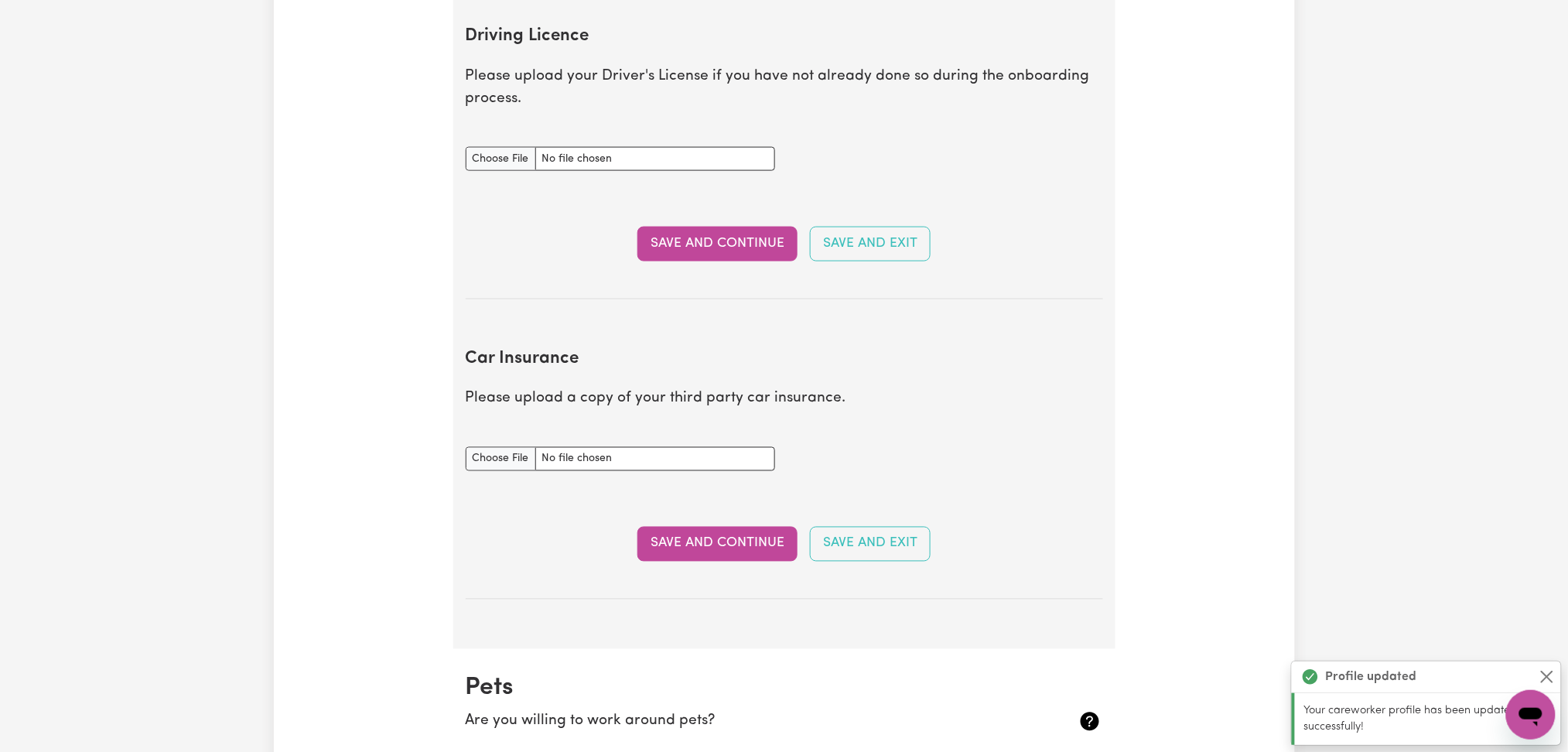
scroll to position [706, 0]
click at [513, 161] on input "Driving Licence document" at bounding box center [620, 157] width 310 height 24
type input "C:\fakepath\Reymart Bernardo DL.pdf"
click at [484, 458] on input "Car Insurance document" at bounding box center [620, 457] width 310 height 24
type input "C:\fakepath\Reymart Bernardo Car Registration.pdf"
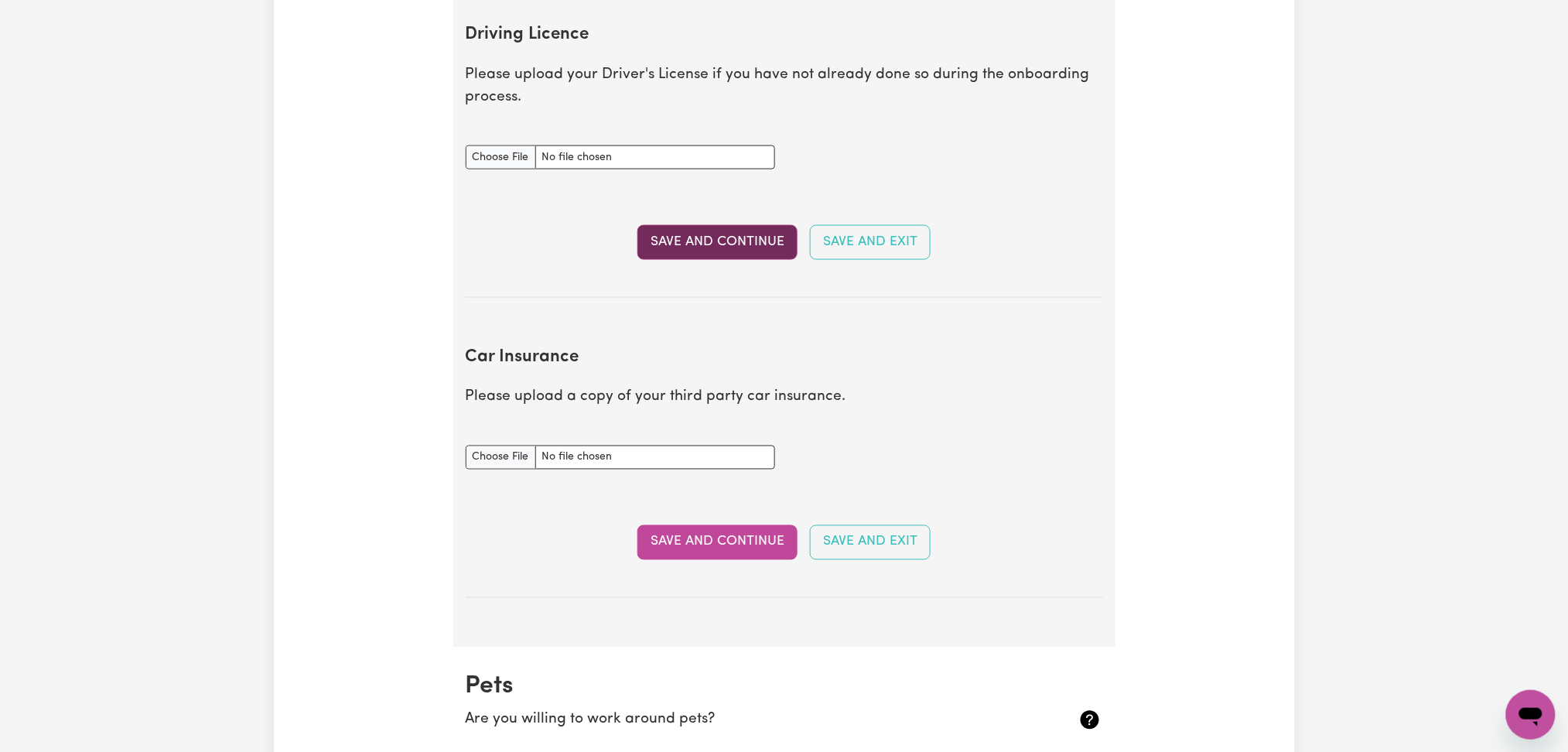
click at [662, 251] on button "Save and Continue" at bounding box center [717, 242] width 160 height 34
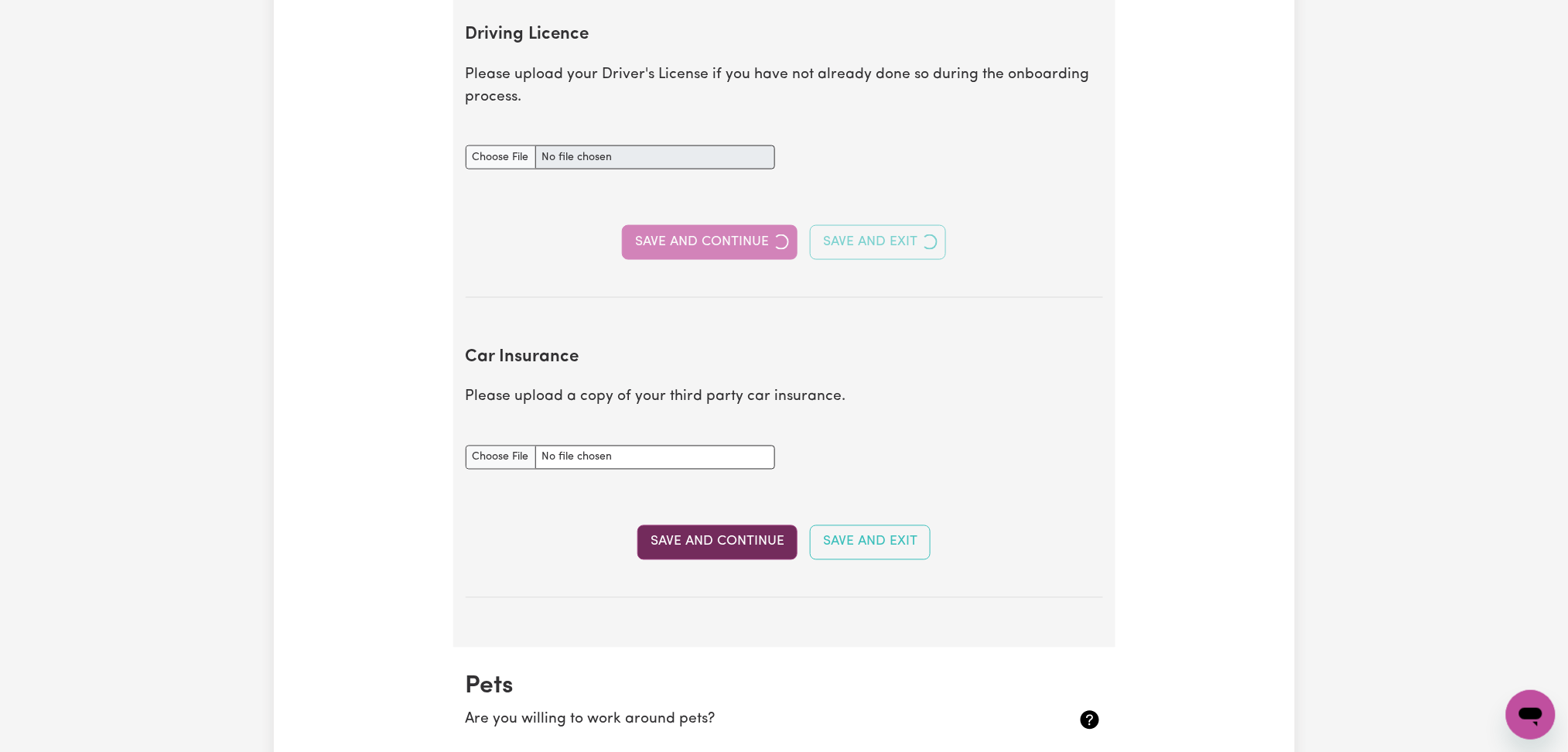
click at [679, 551] on button "Save and Continue" at bounding box center [717, 542] width 160 height 34
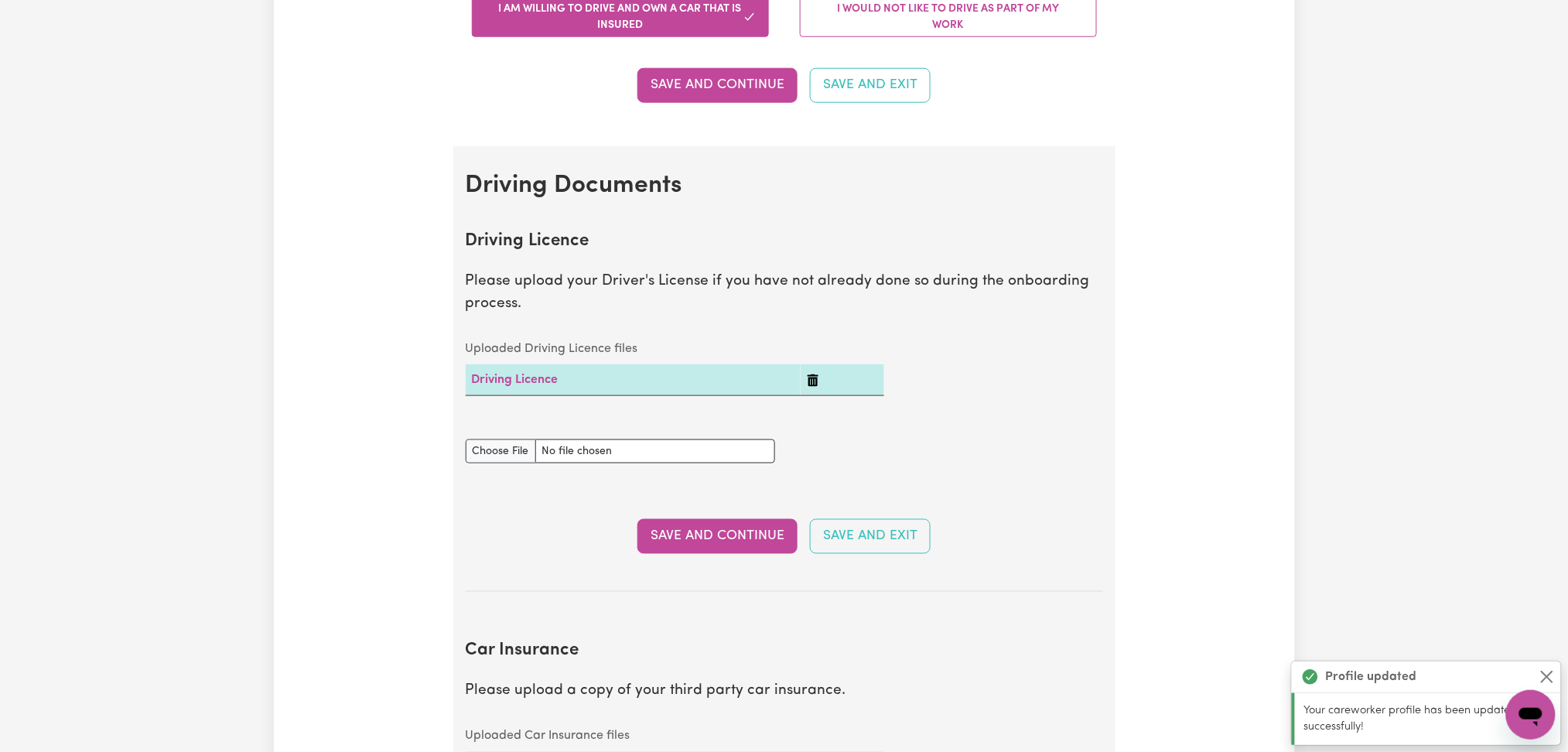
scroll to position [87, 0]
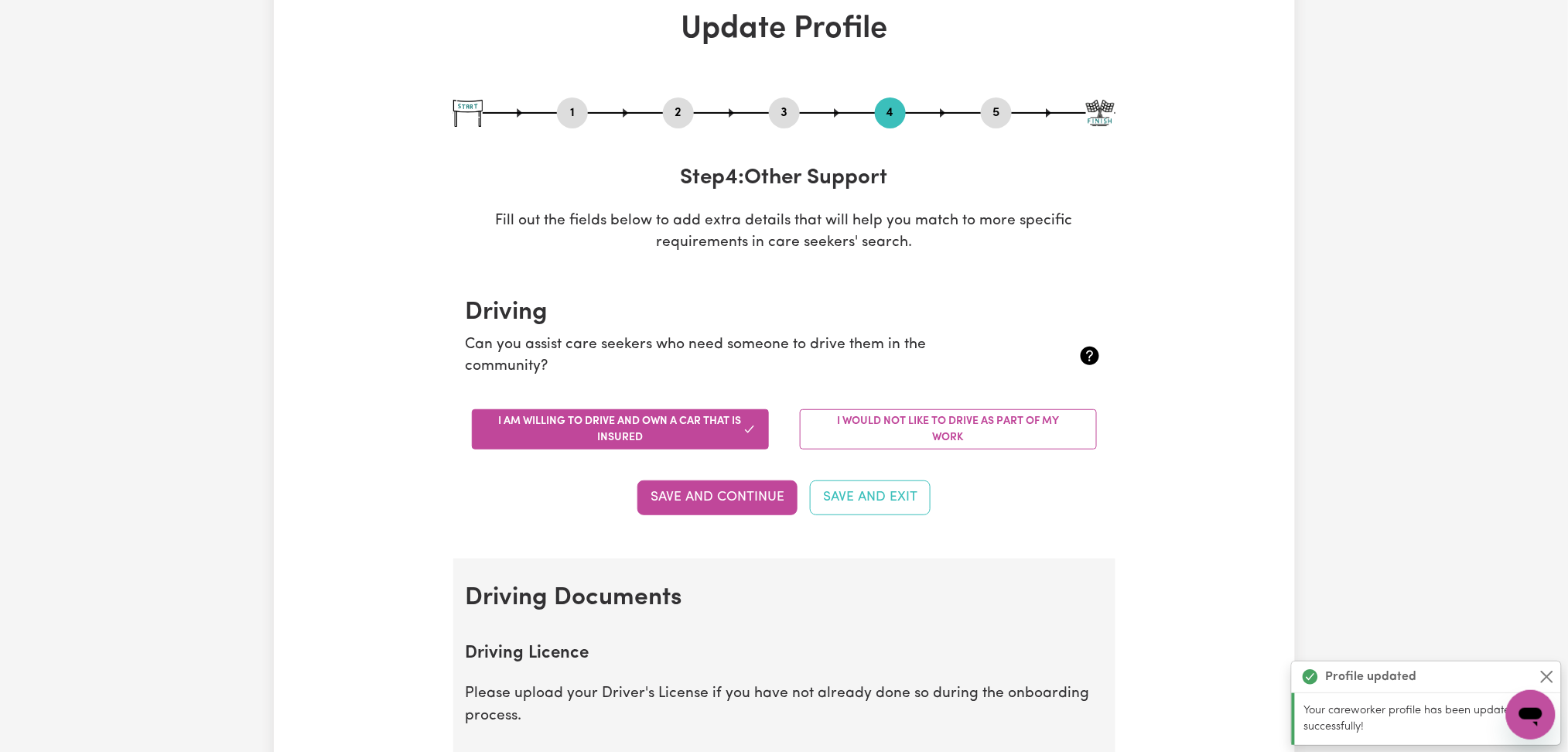
click at [995, 111] on button "5" at bounding box center [996, 113] width 31 height 20
select select "I am working in another industry"
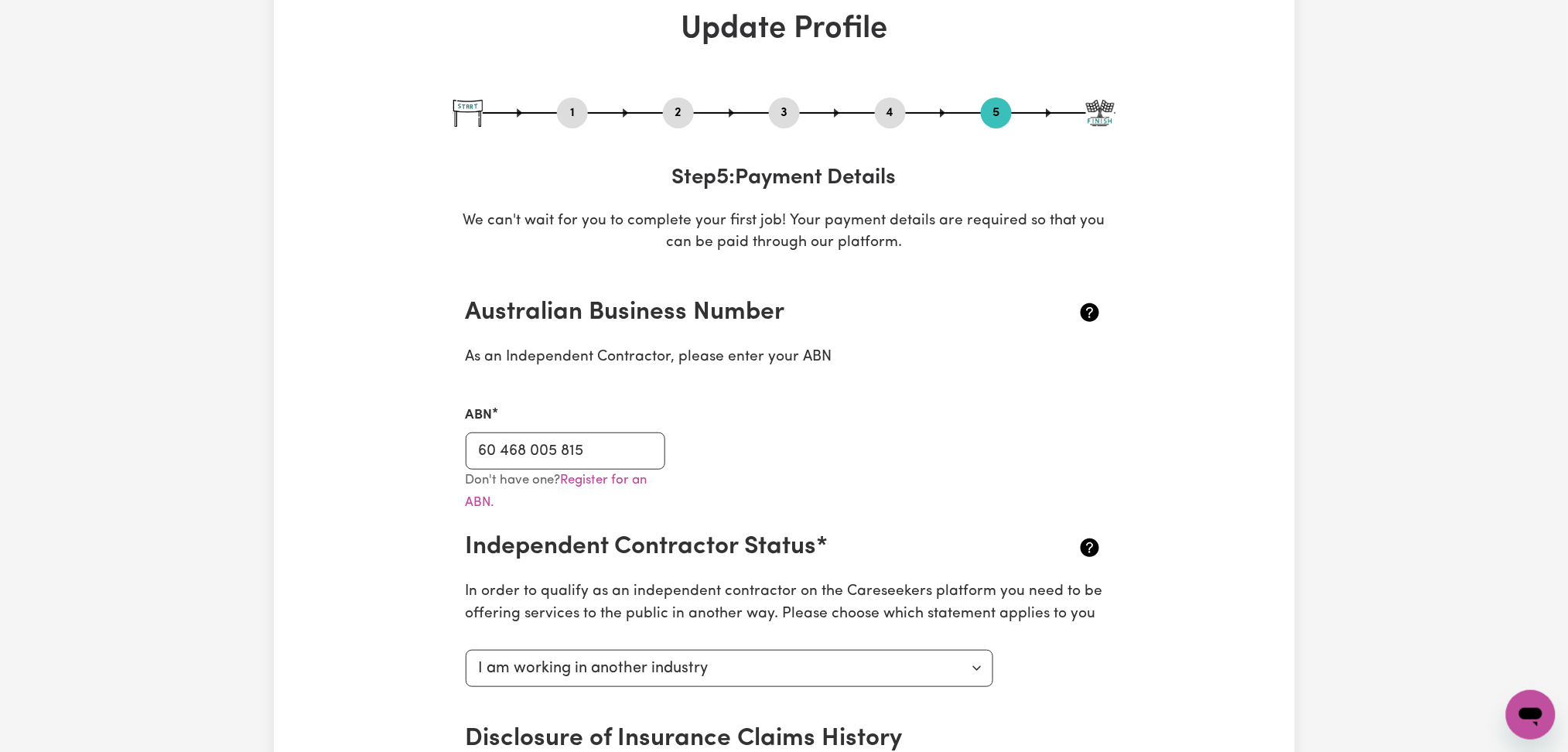
click at [569, 114] on button "1" at bounding box center [572, 113] width 31 height 20
select select "Student Visa"
select select "Studying a healthcare related degree or qualification"
select select "40"
select select "60"
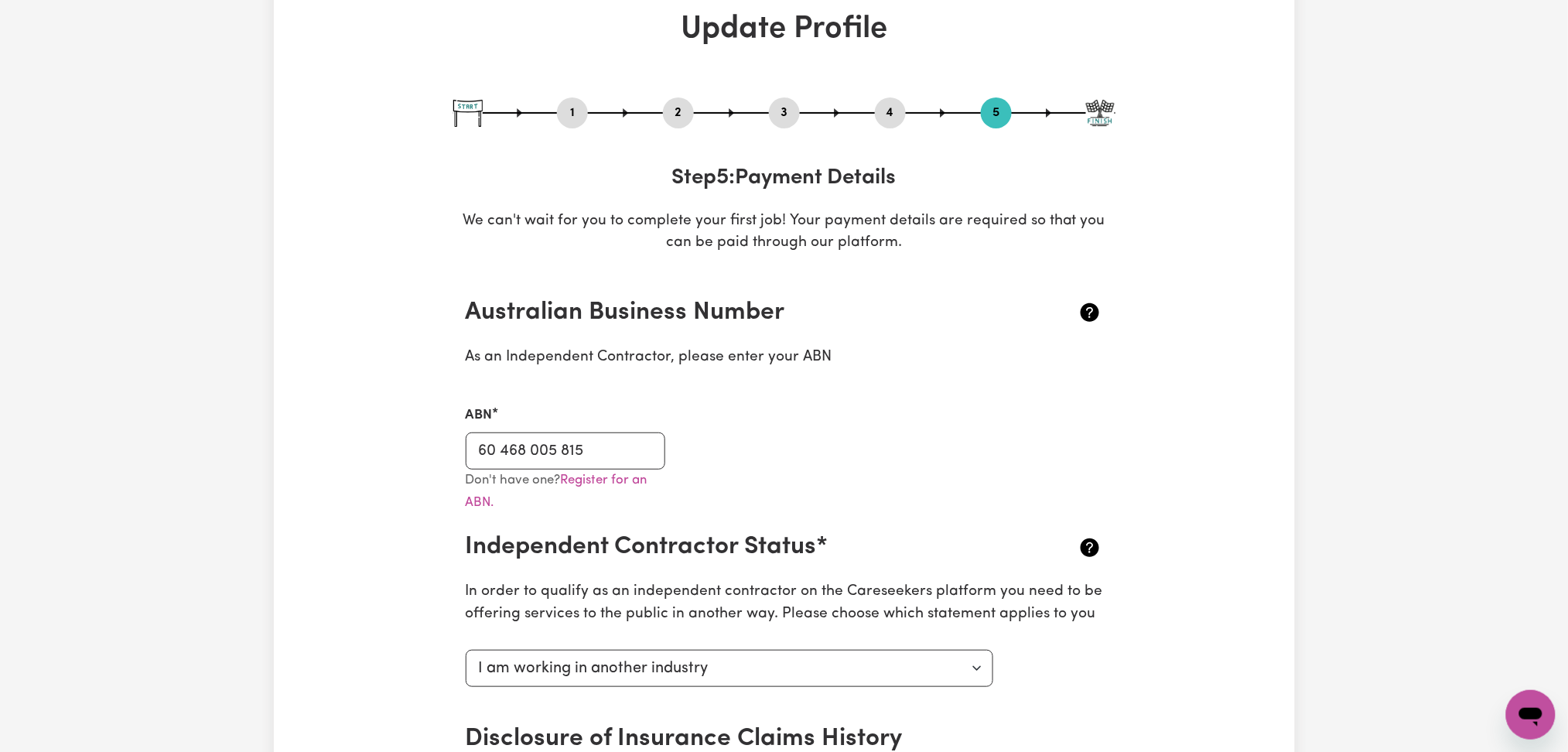
select select "80"
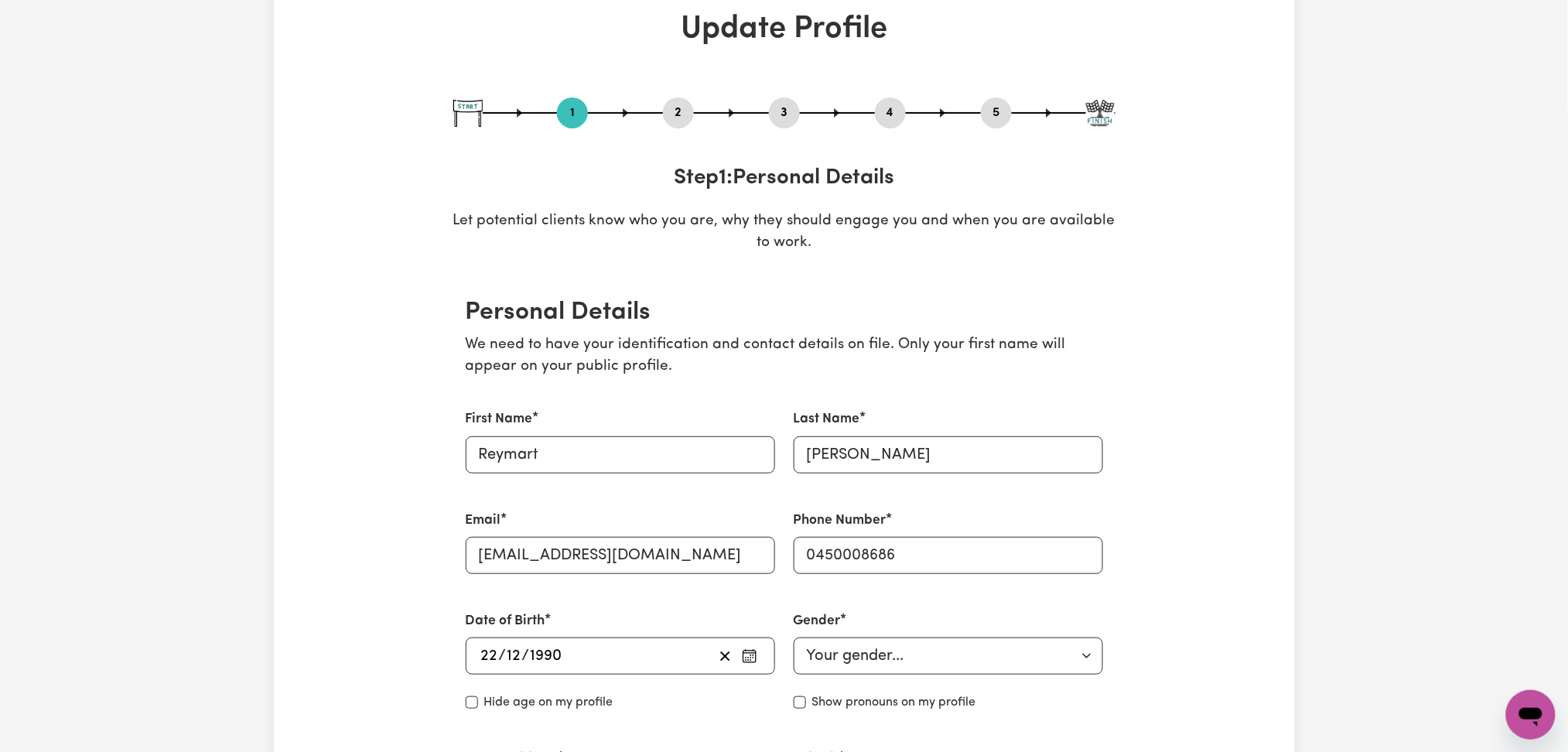
click at [877, 112] on button "4" at bounding box center [890, 113] width 31 height 20
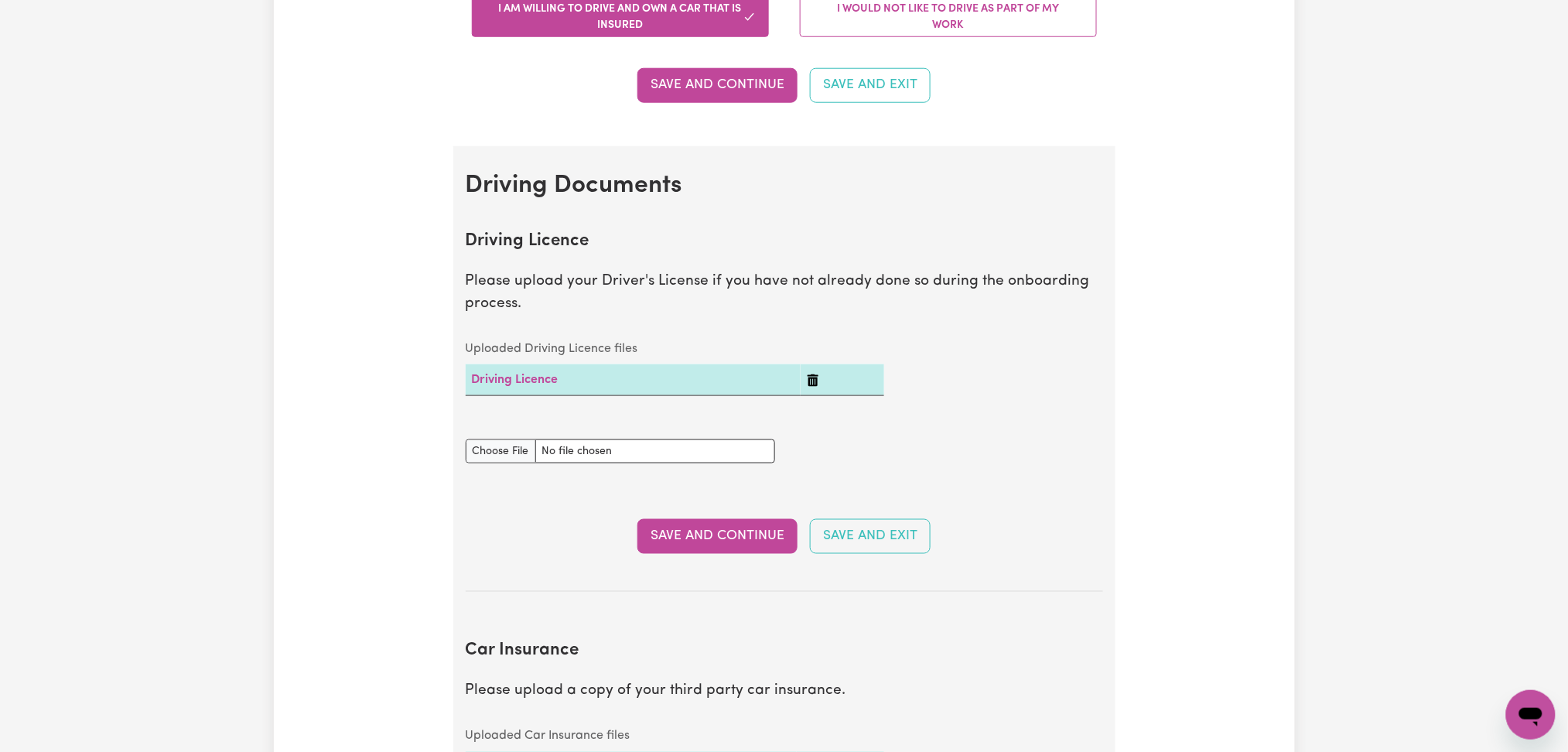
scroll to position [396, 0]
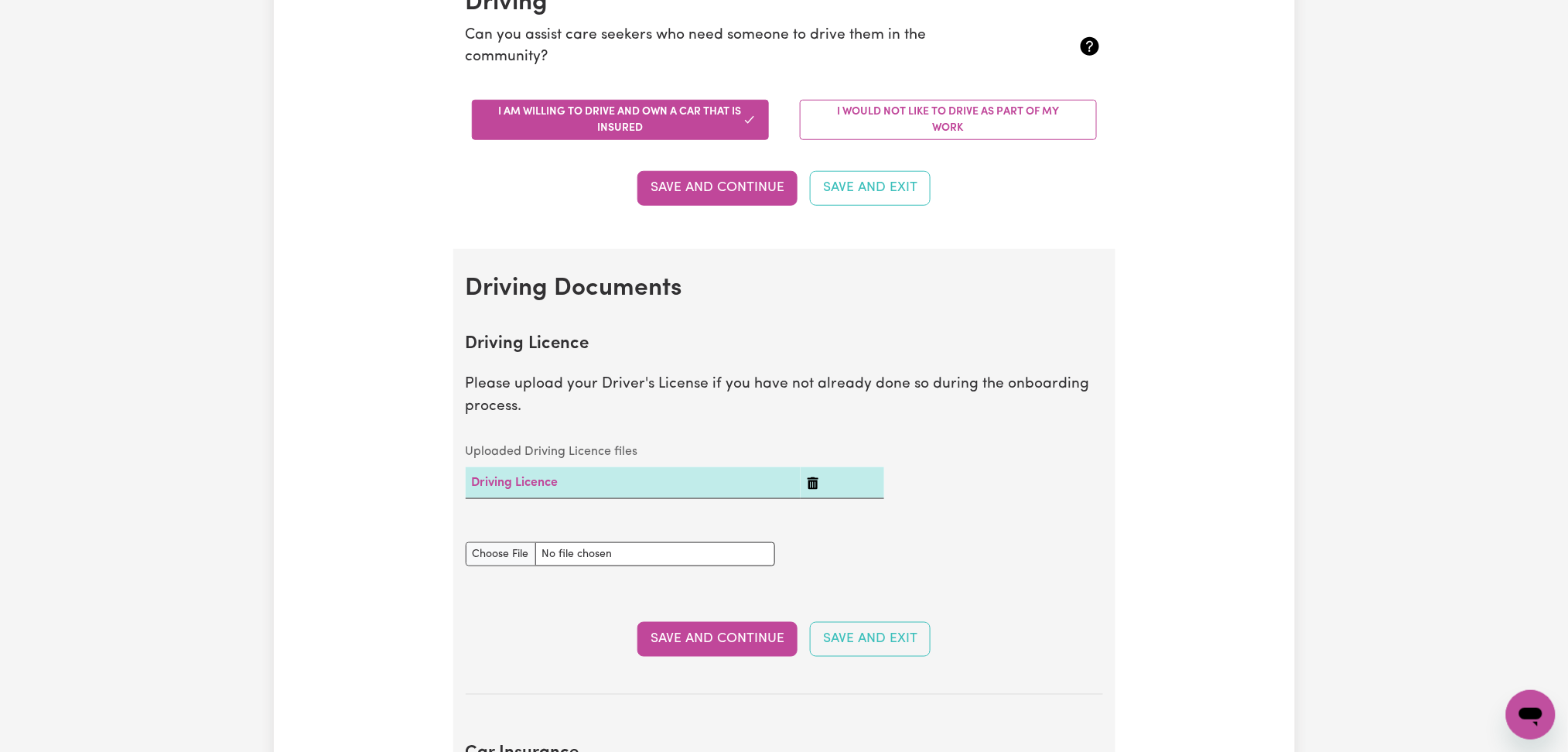
click at [1218, 322] on div "Update Profile 1 2 3 4 5 Step 4 : Other Support Fill out the fields below to ad…" at bounding box center [784, 680] width 1021 height 1957
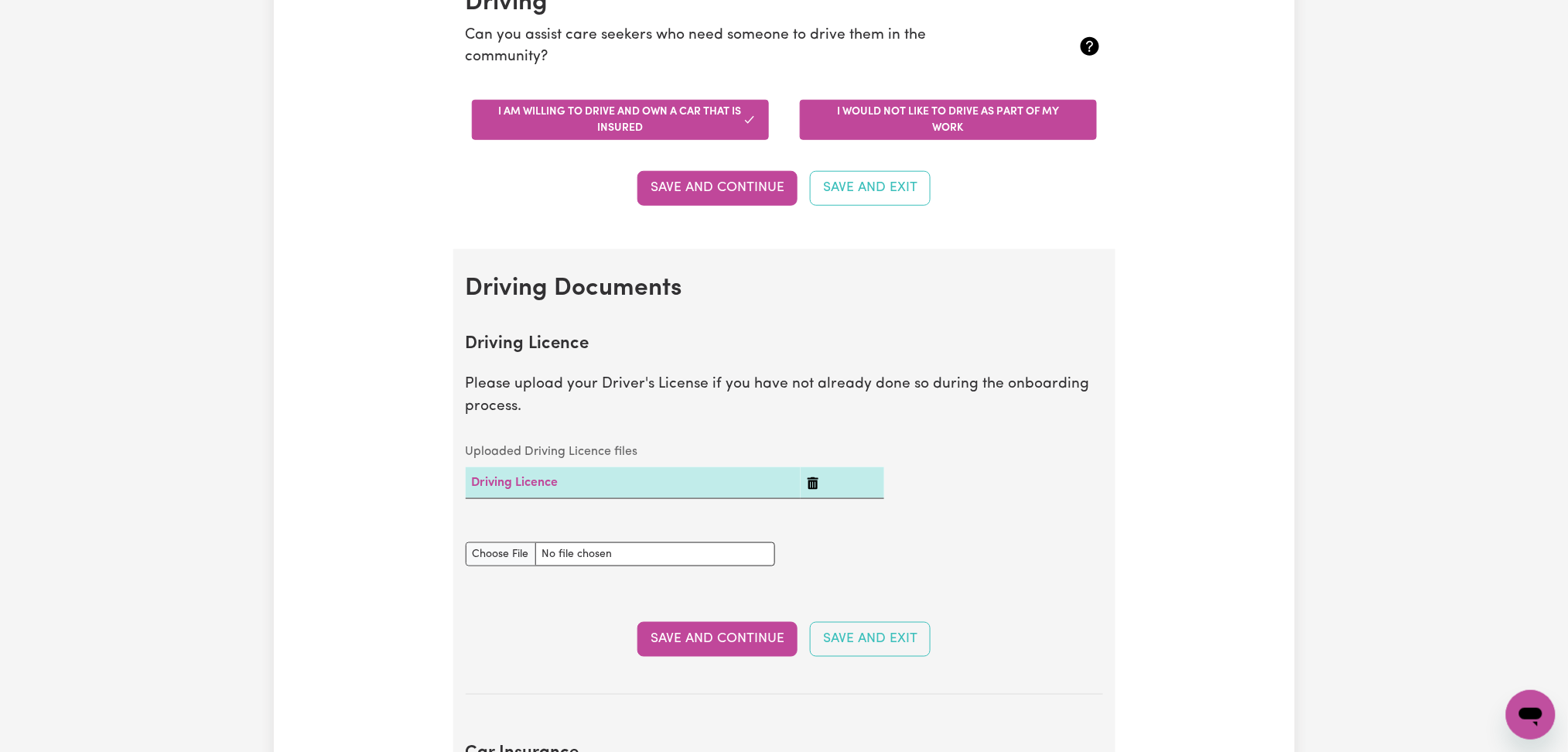
click at [889, 113] on button "I would not like to drive as part of my work" at bounding box center [948, 120] width 297 height 40
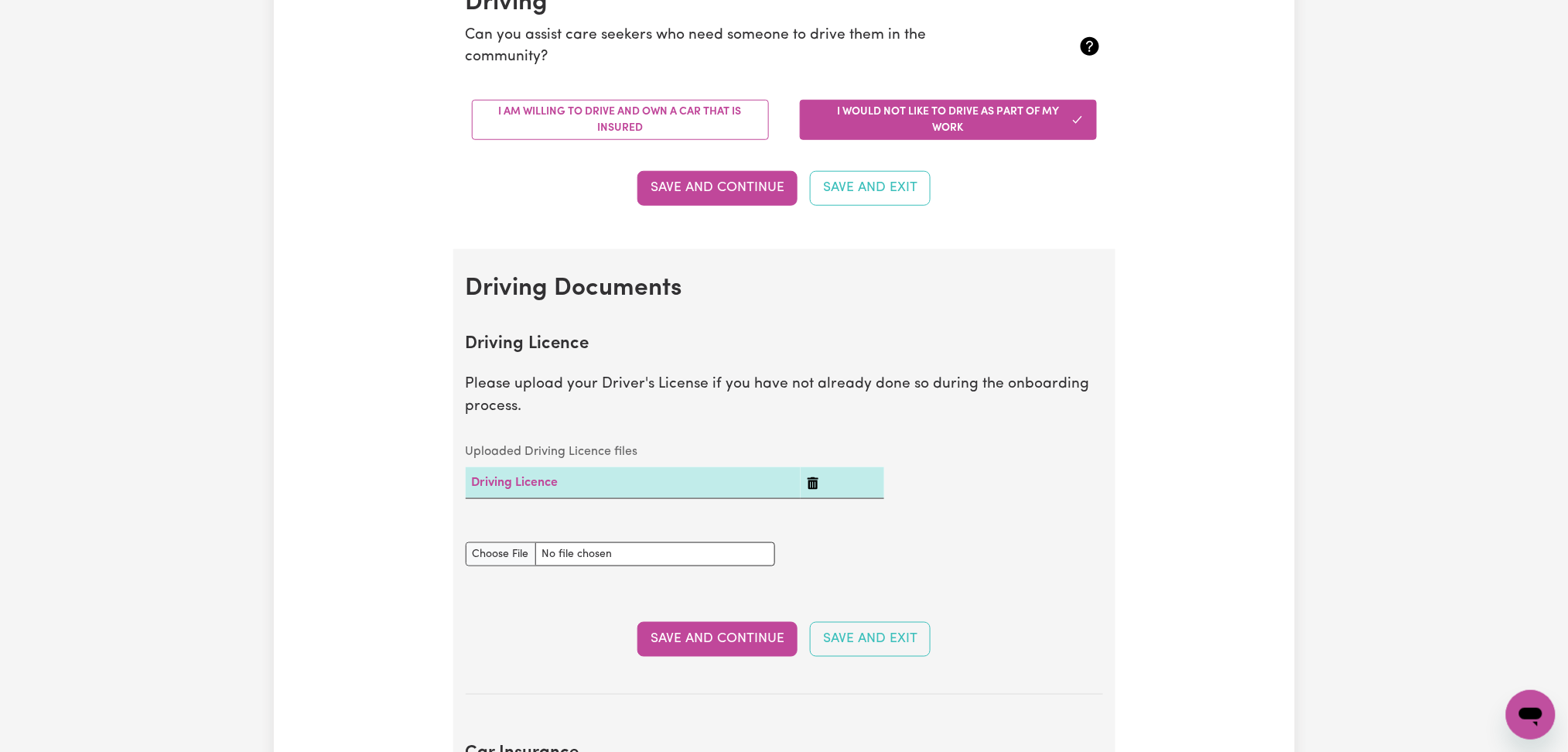
scroll to position [189, 0]
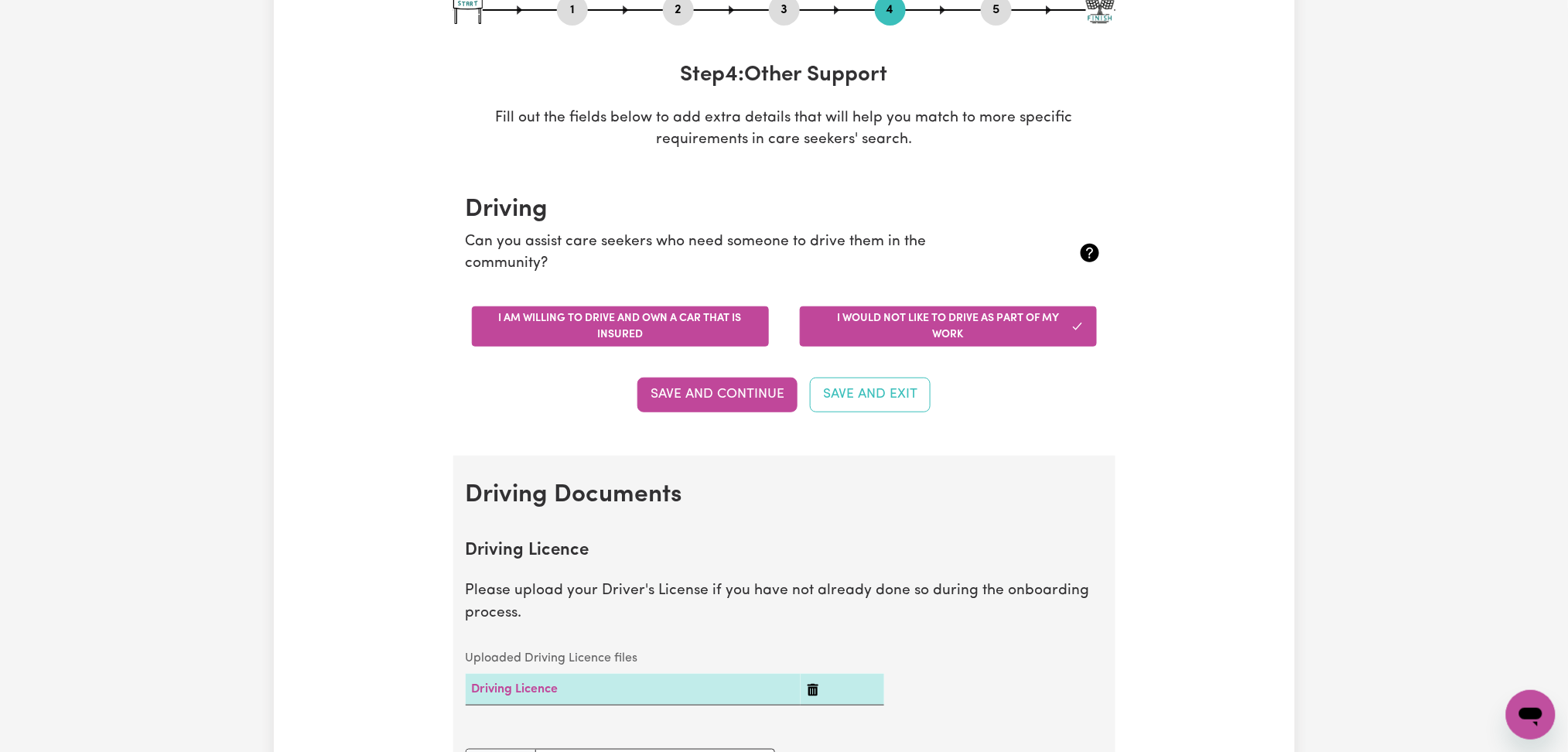
click at [651, 331] on button "I am willing to drive and own a car that is insured" at bounding box center [620, 327] width 297 height 40
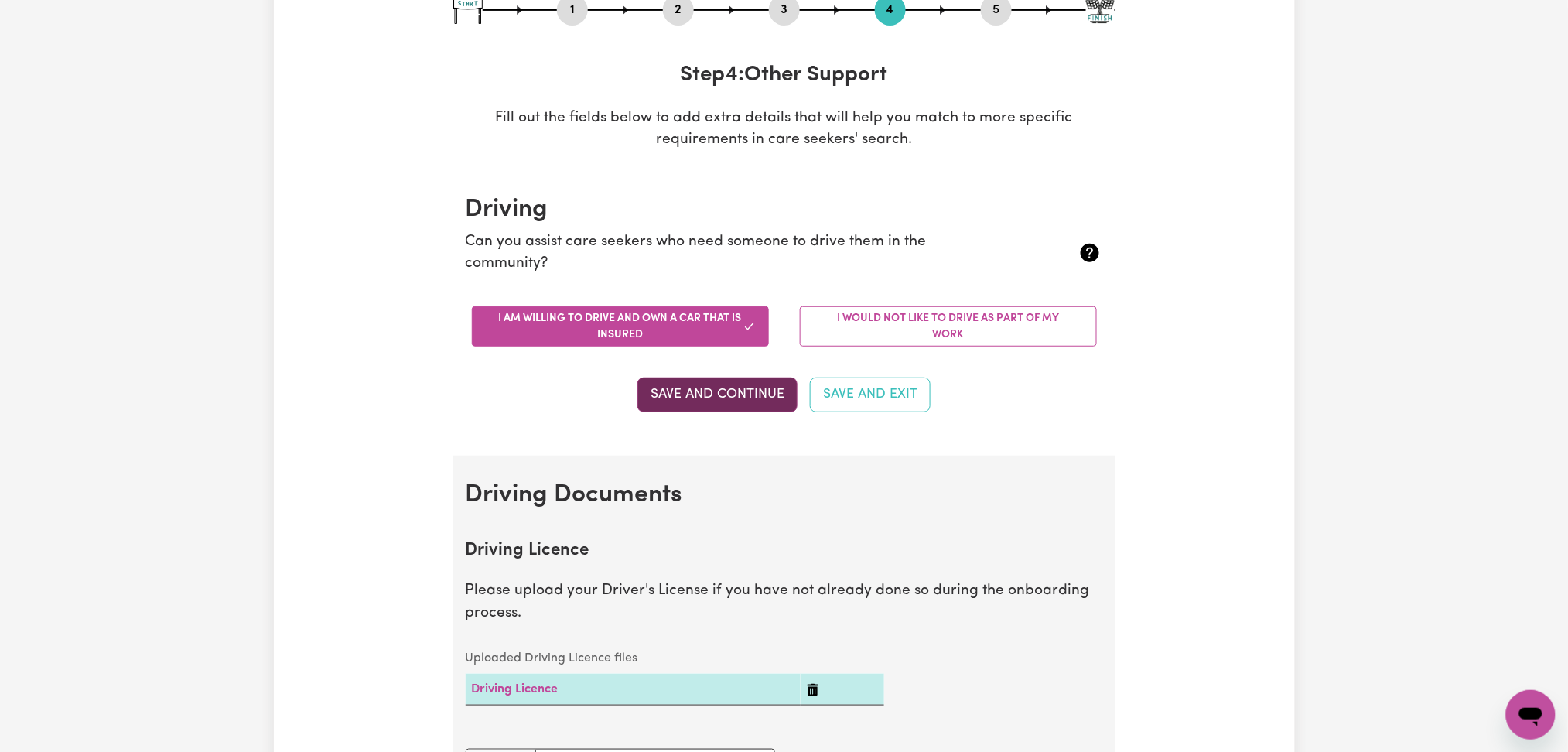
click at [693, 406] on button "Save and Continue" at bounding box center [717, 394] width 160 height 34
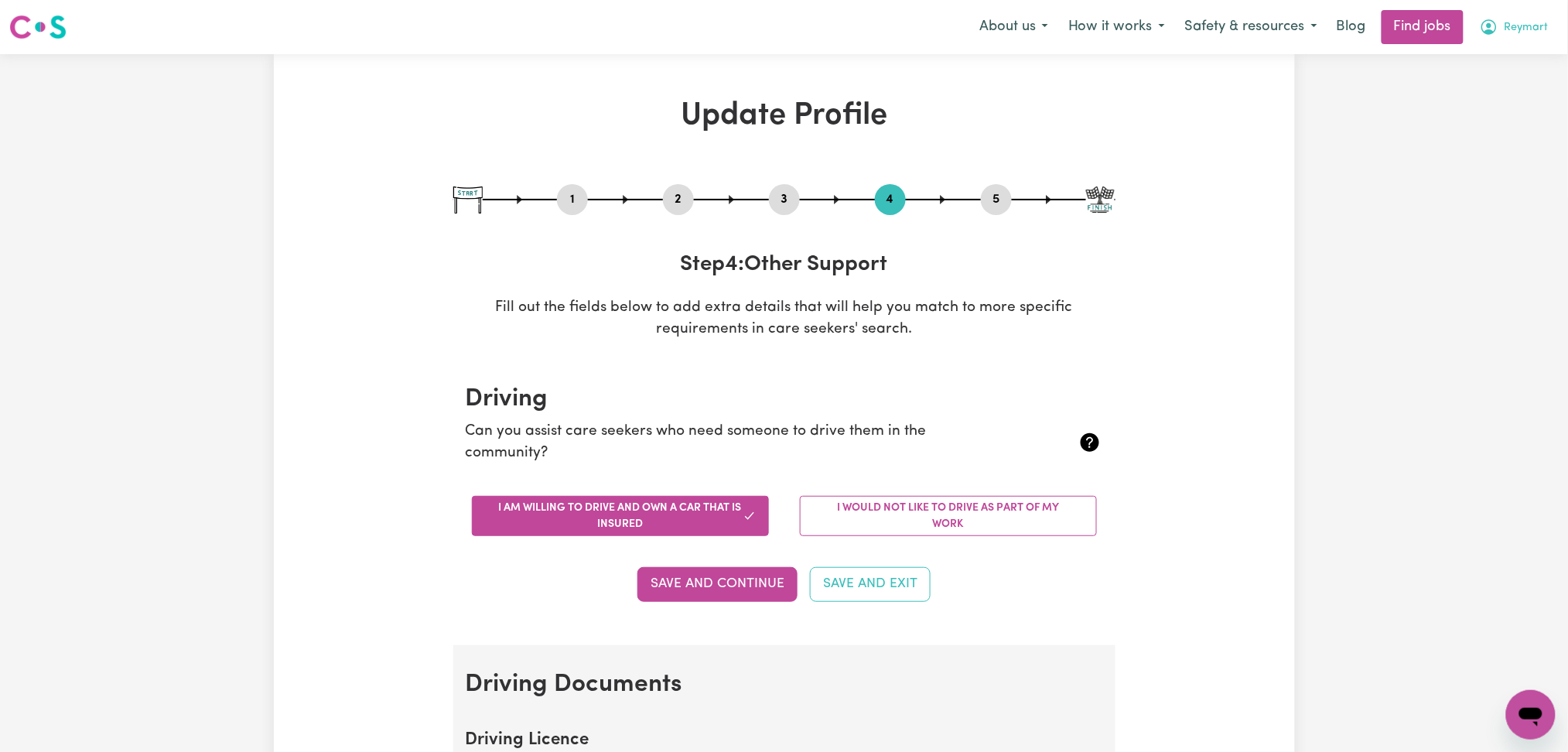
click at [1530, 27] on span "Reymart" at bounding box center [1526, 27] width 44 height 17
click at [1505, 114] on link "Logout" at bounding box center [1496, 118] width 122 height 30
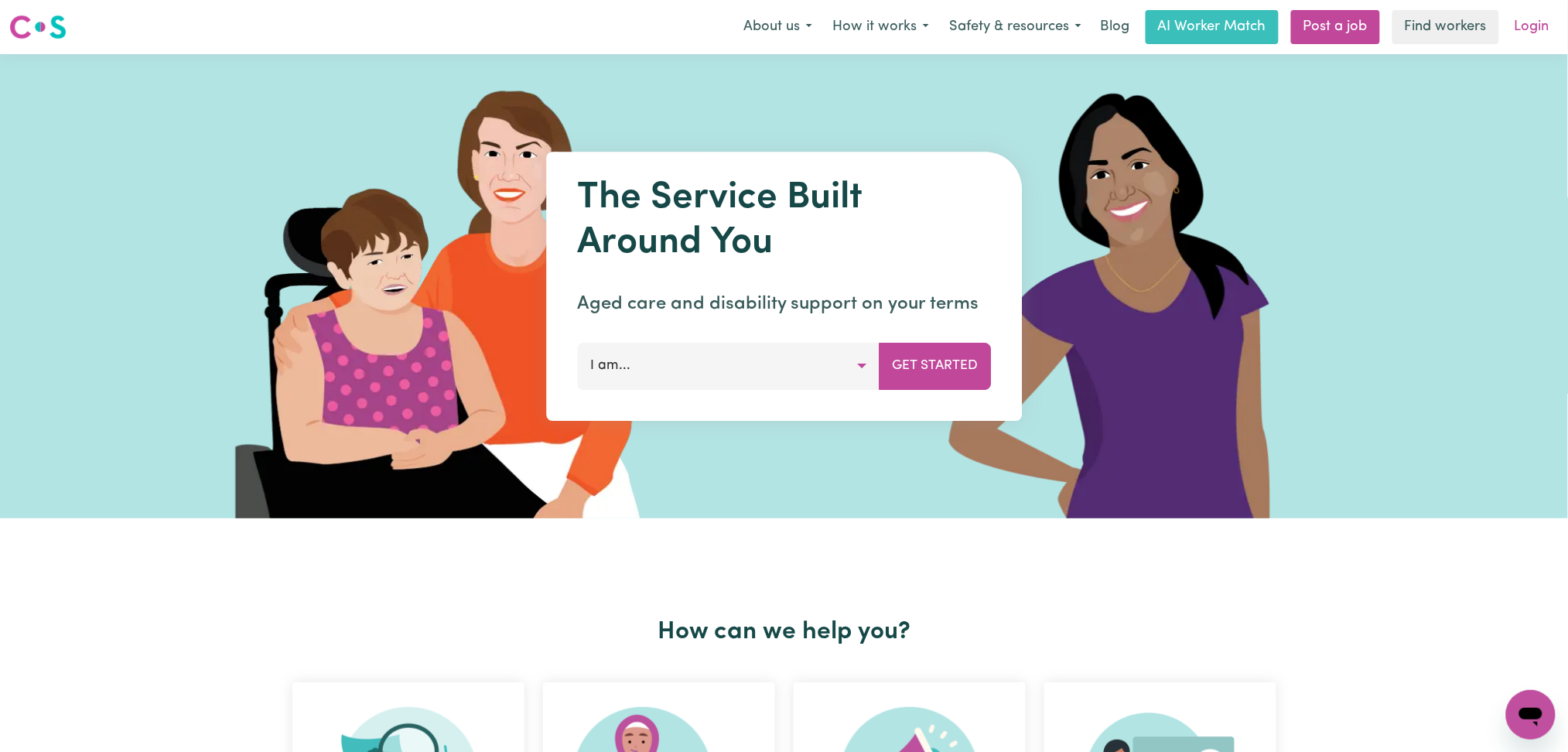
click at [1534, 27] on link "Login" at bounding box center [1532, 27] width 53 height 34
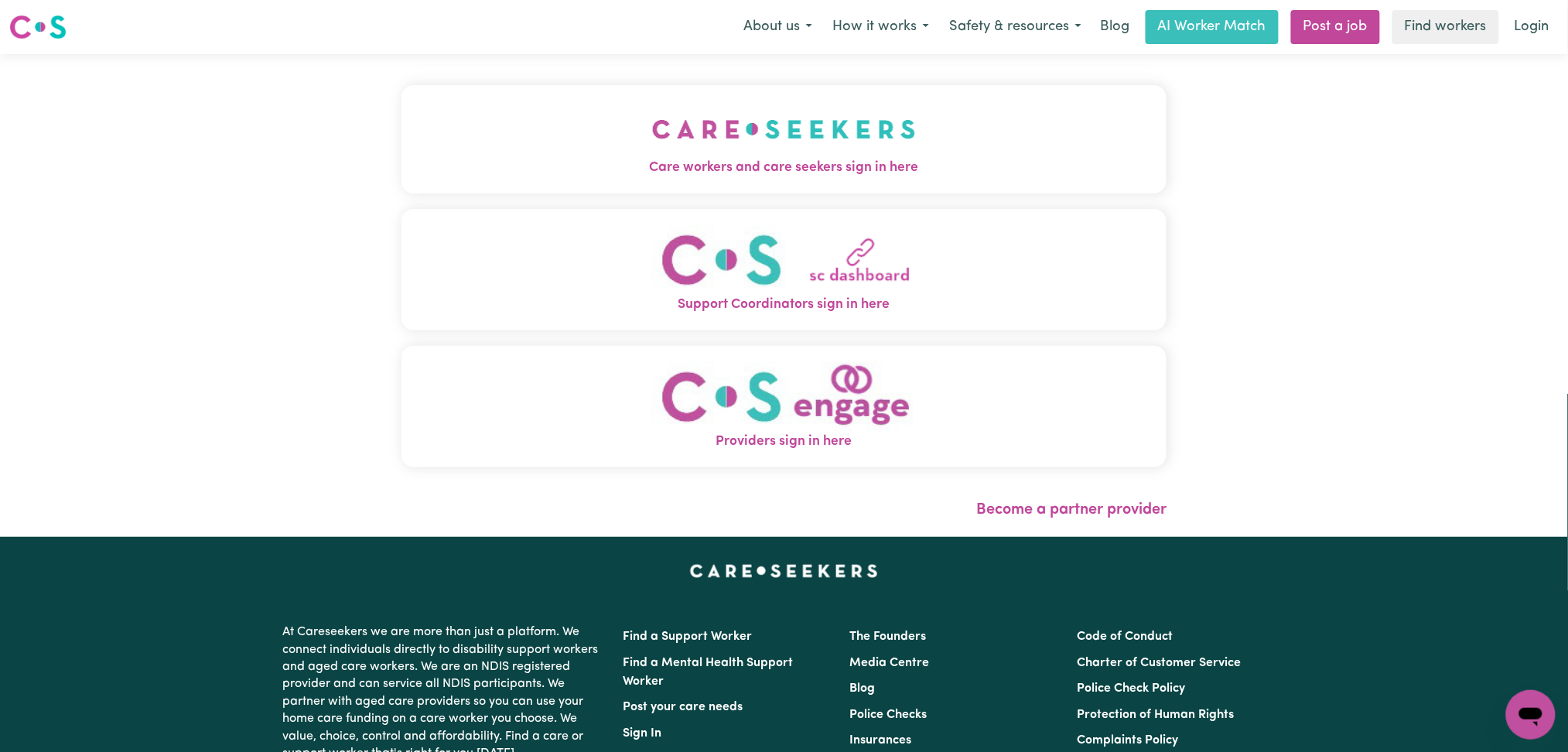
click at [659, 127] on div "Care workers and care seekers sign in here Support Coordinators sign in here Pr…" at bounding box center [784, 295] width 785 height 483
drag, startPoint x: 509, startPoint y: 124, endPoint x: 403, endPoint y: 148, distance: 108.7
click at [508, 124] on button "Care workers and care seekers sign in here" at bounding box center [784, 140] width 766 height 109
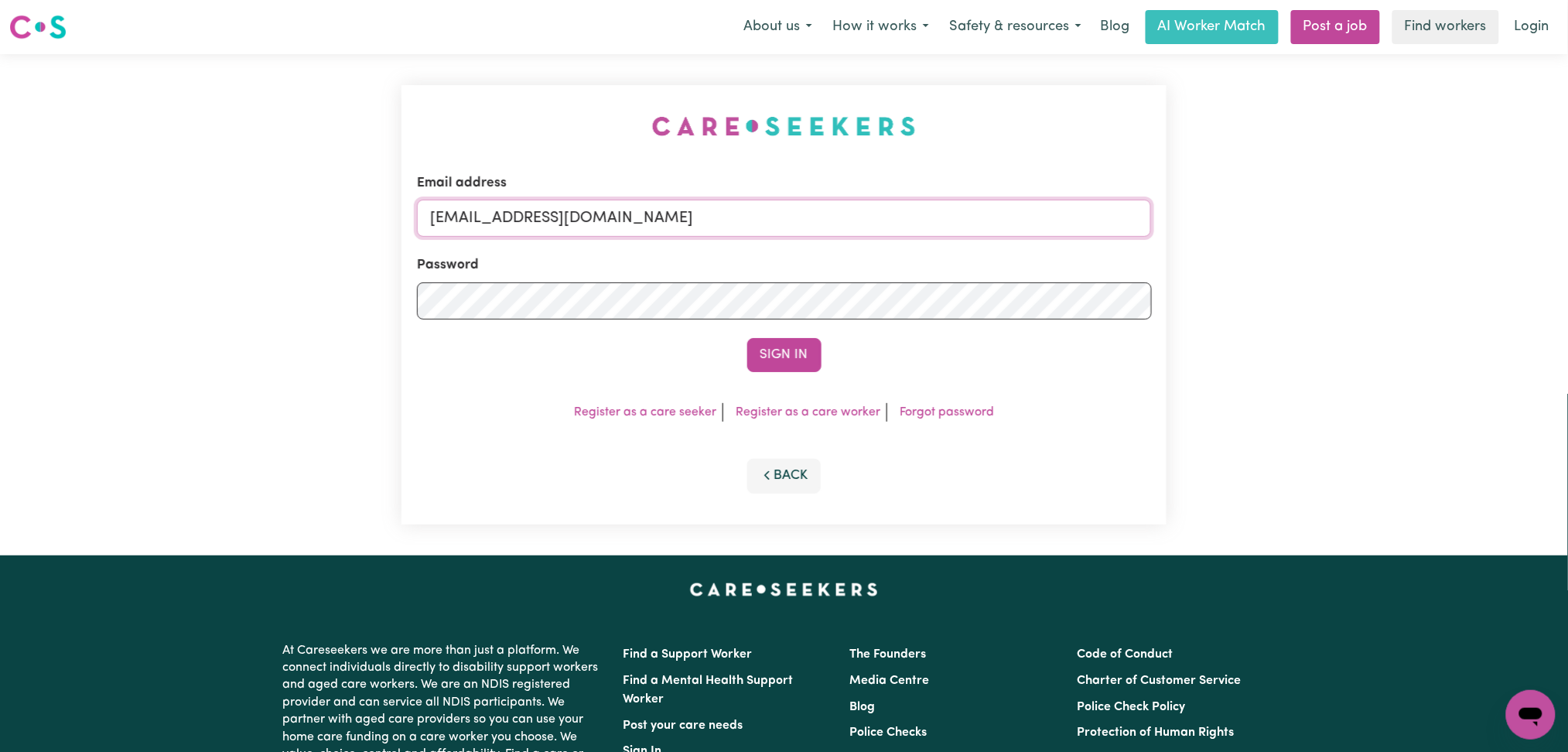
drag, startPoint x: 604, startPoint y: 206, endPoint x: 572, endPoint y: 212, distance: 32.6
click at [604, 206] on input "onboardingcs@careseekers.com.au" at bounding box center [784, 218] width 735 height 38
drag, startPoint x: 509, startPoint y: 204, endPoint x: 882, endPoint y: 216, distance: 373.2
click at [882, 216] on input "Superuser~jakedworkin@hotmail.com" at bounding box center [784, 218] width 735 height 38
type input "Superuser~jayanthps@gmail.com"
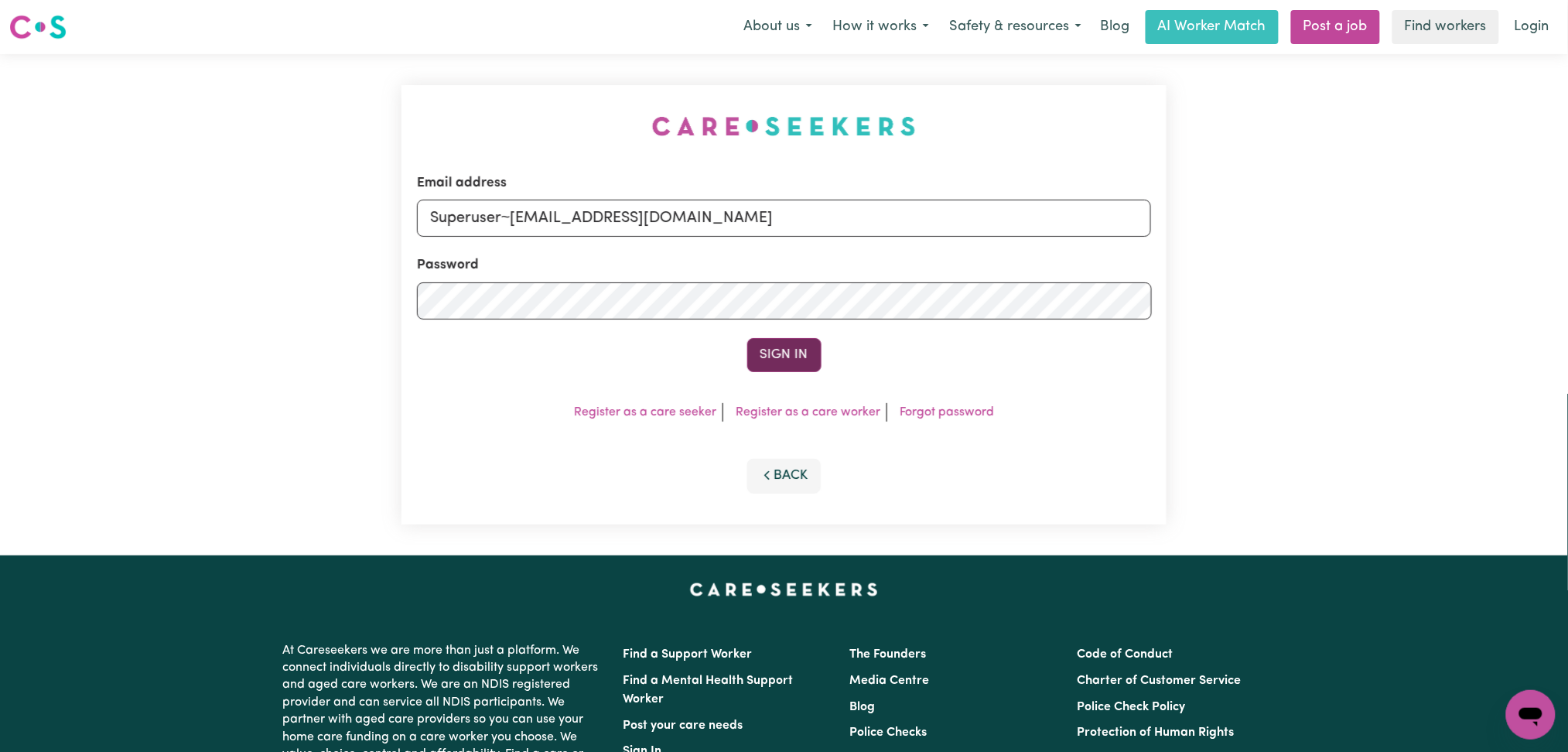
click at [793, 351] on button "Sign In" at bounding box center [784, 354] width 74 height 34
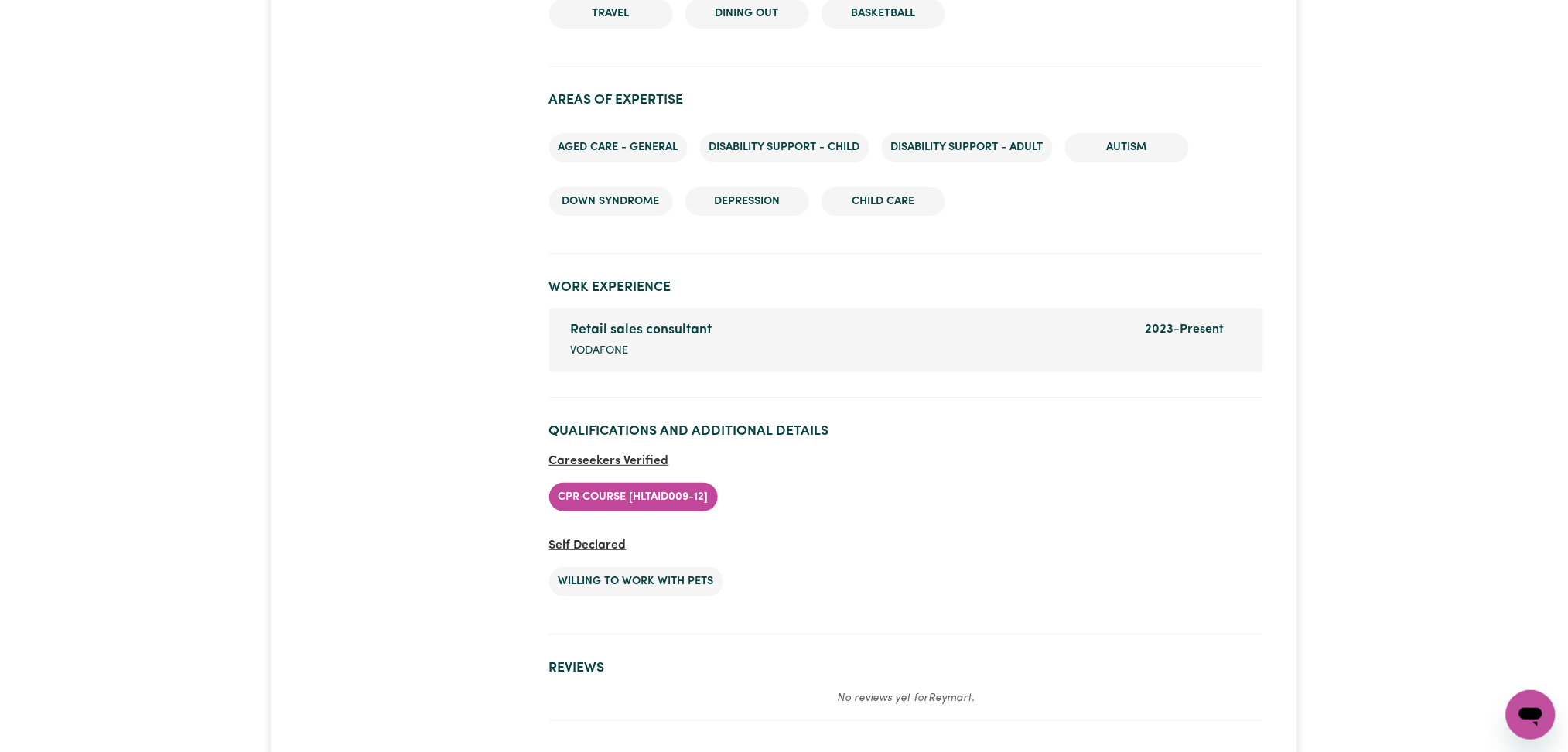
scroll to position [2104, 0]
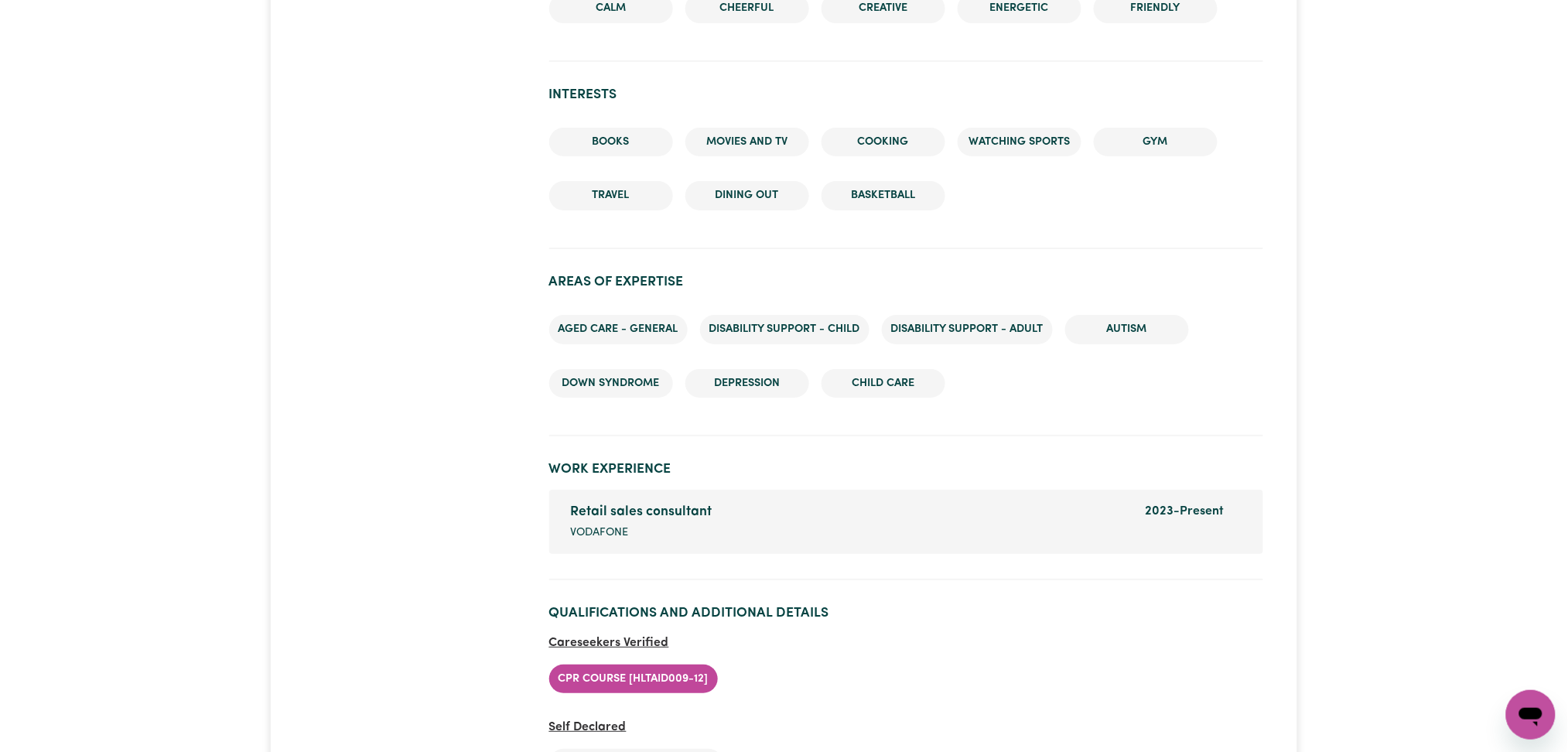
scroll to position [1901, 0]
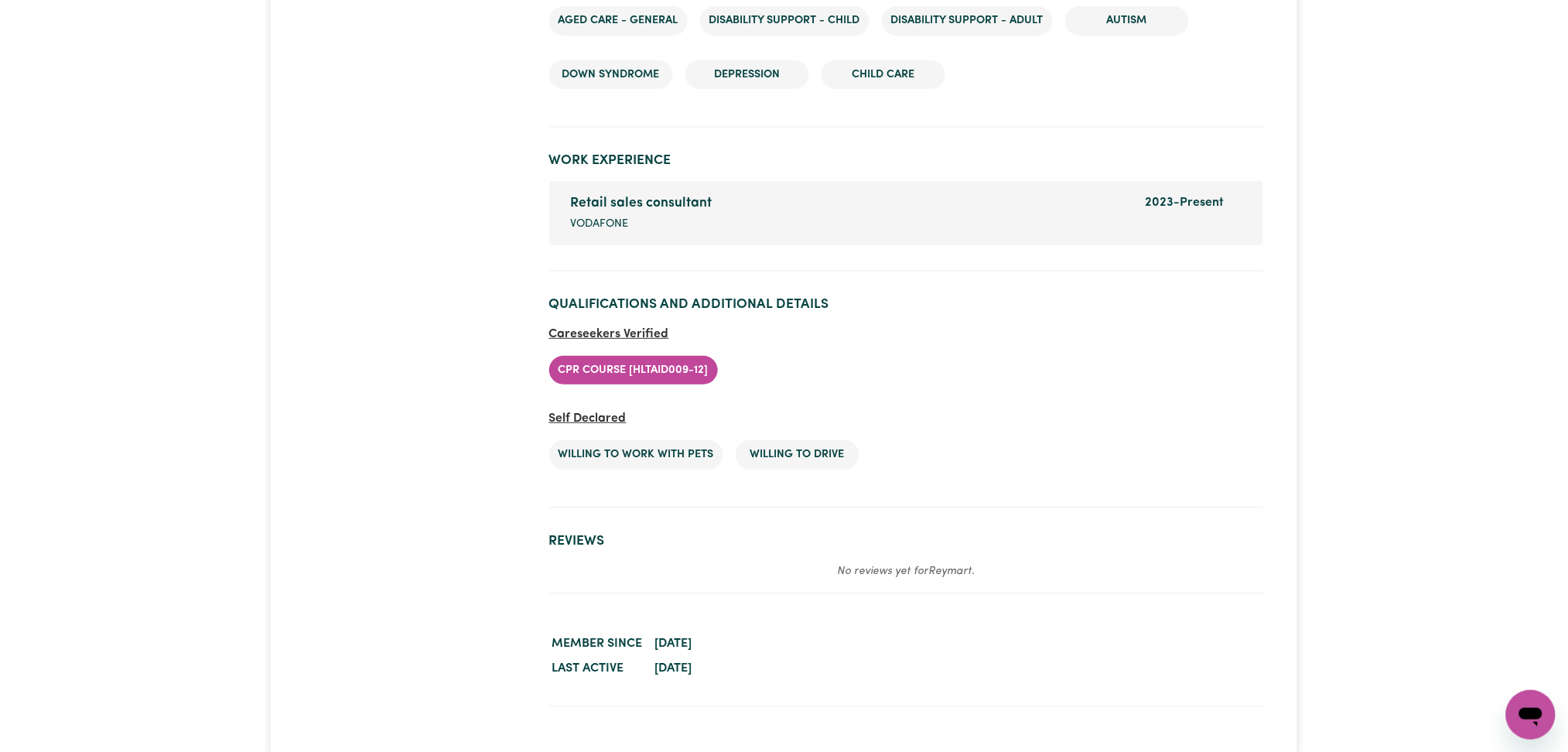
scroll to position [2325, 0]
